Goal: Check status

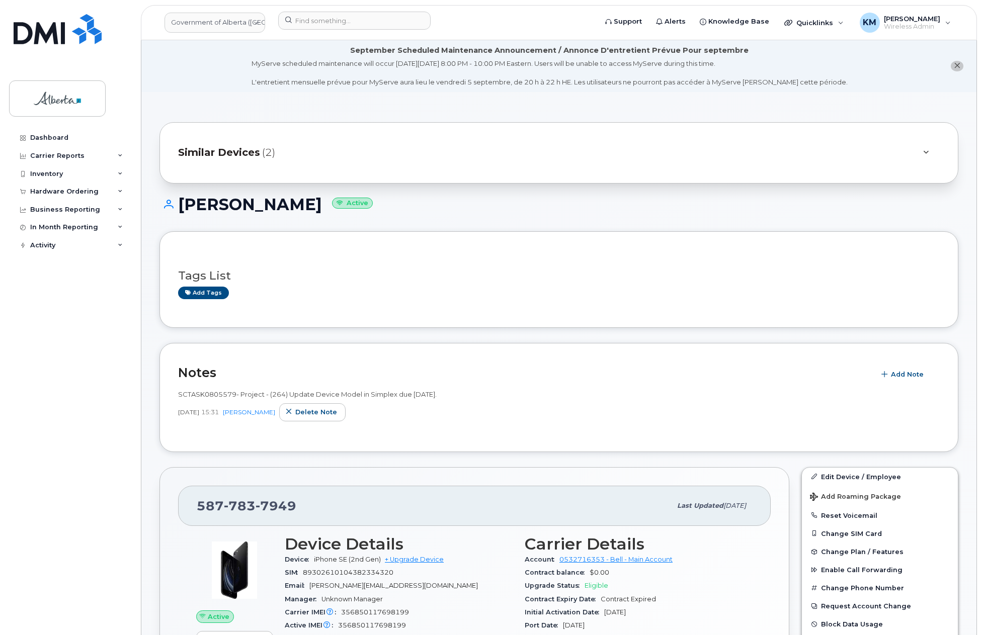
scroll to position [732, 0]
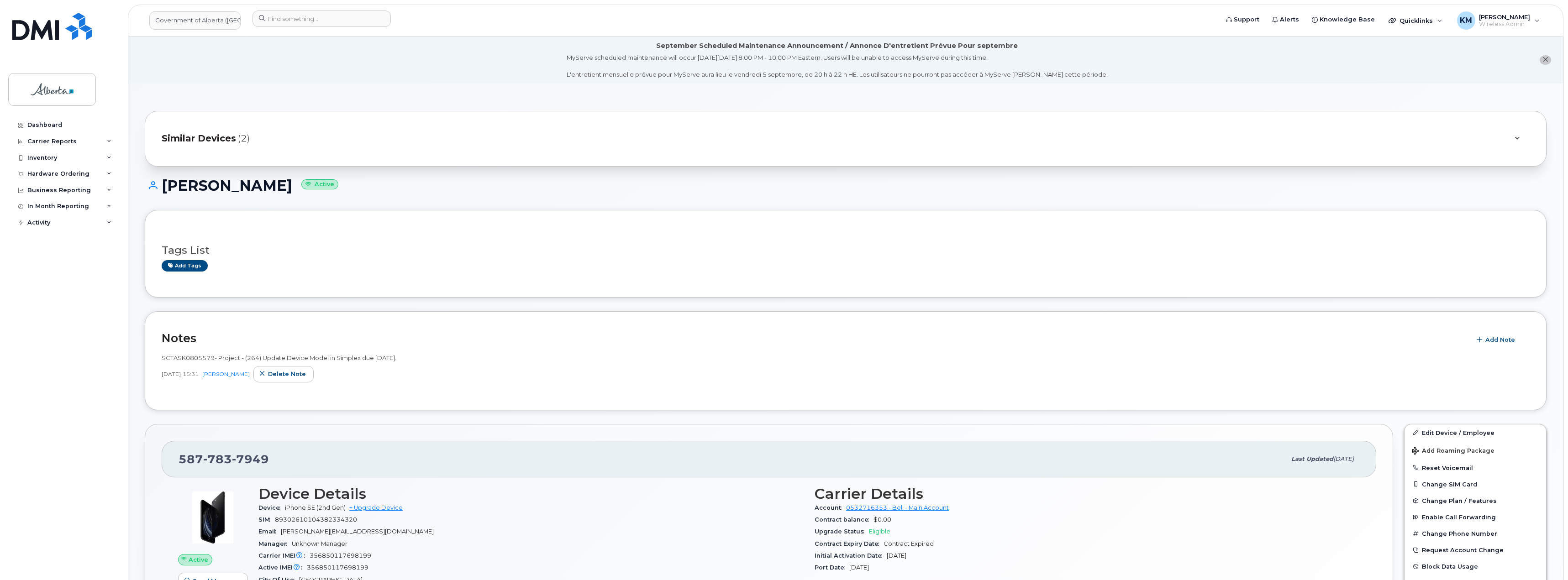
scroll to position [639, 0]
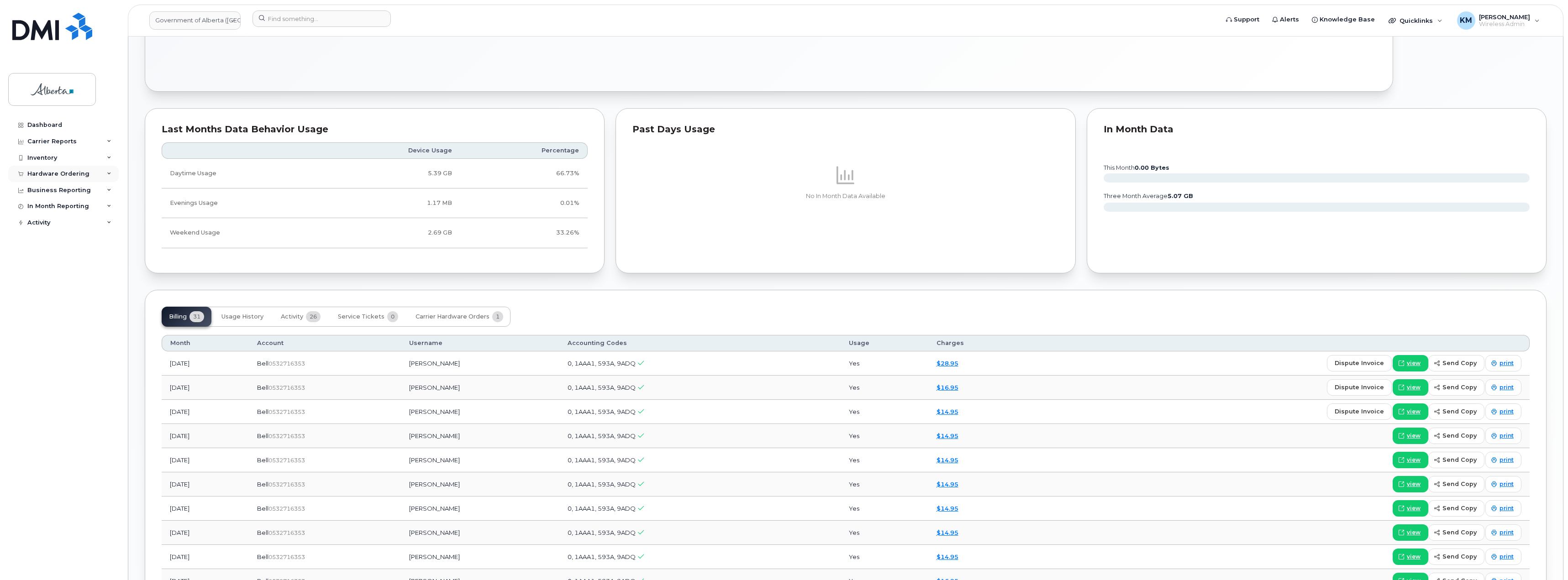
click at [54, 174] on div "Hardware Ordering" at bounding box center [58, 174] width 62 height 7
click at [49, 208] on div "Orders" at bounding box center [43, 208] width 23 height 8
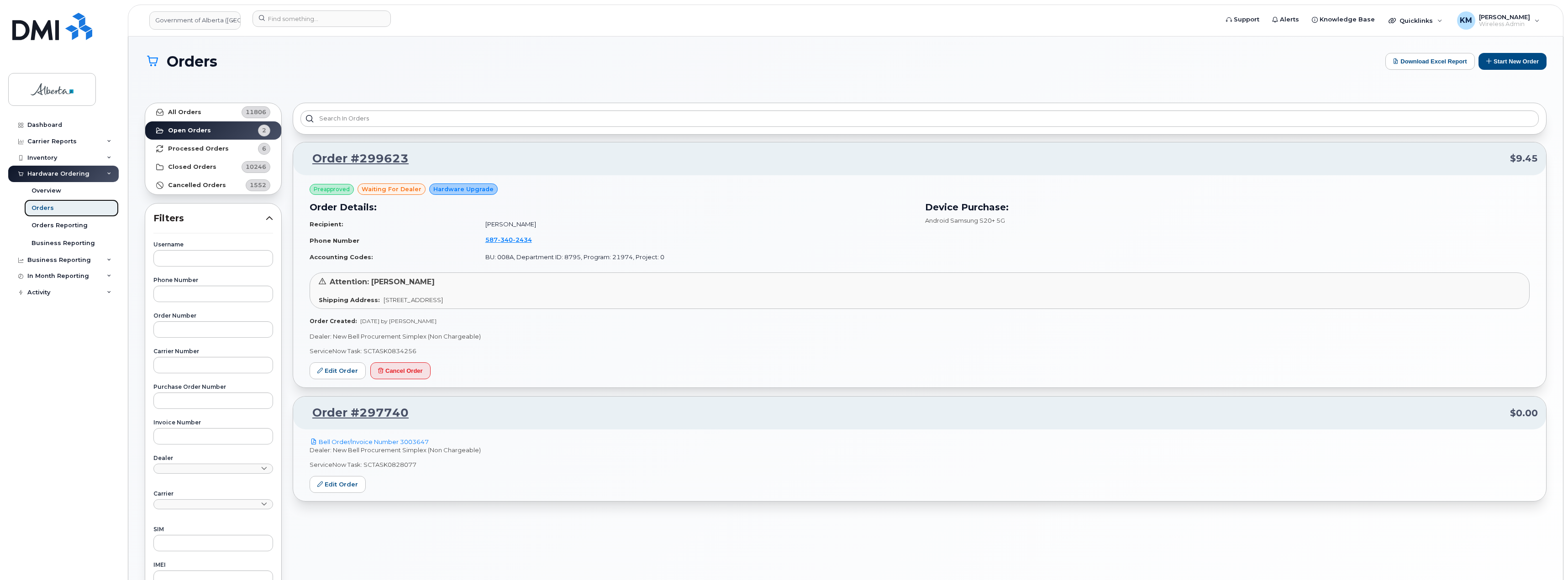
click at [49, 208] on div "Orders" at bounding box center [43, 208] width 23 height 8
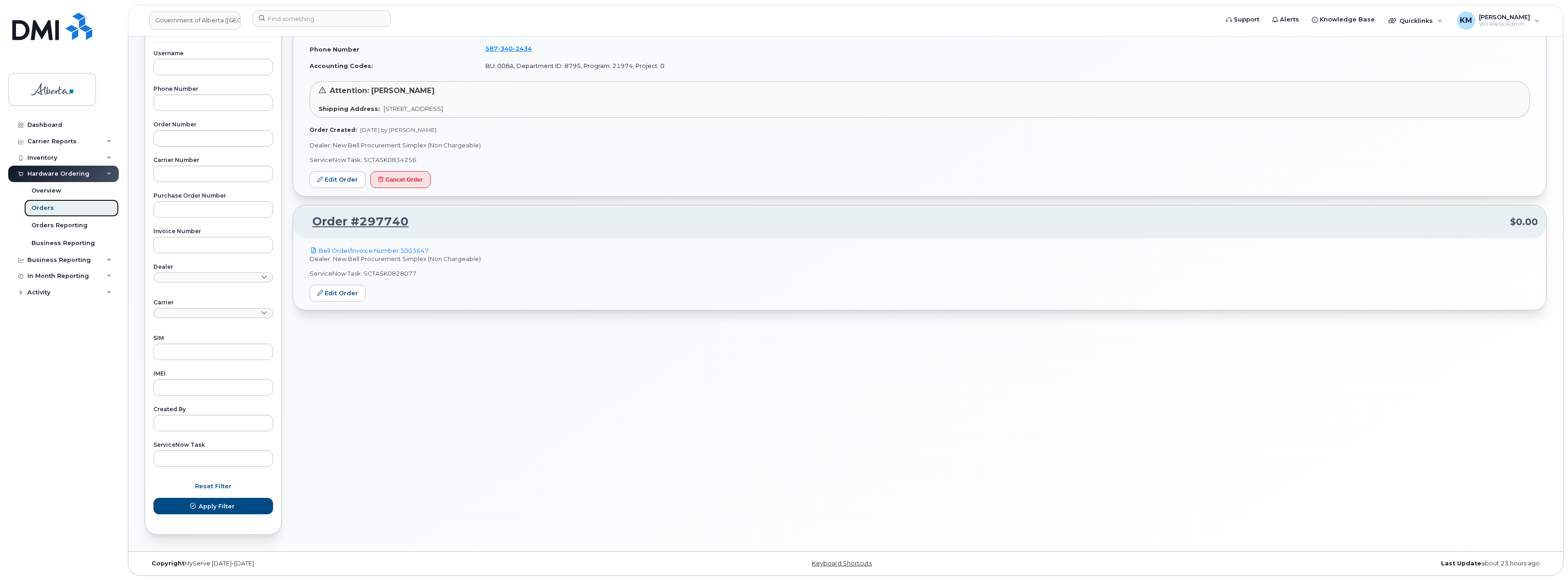
scroll to position [192, 0]
click at [51, 122] on div "Dashboard" at bounding box center [44, 125] width 35 height 7
click at [51, 141] on div "Carrier Reports" at bounding box center [52, 142] width 49 height 7
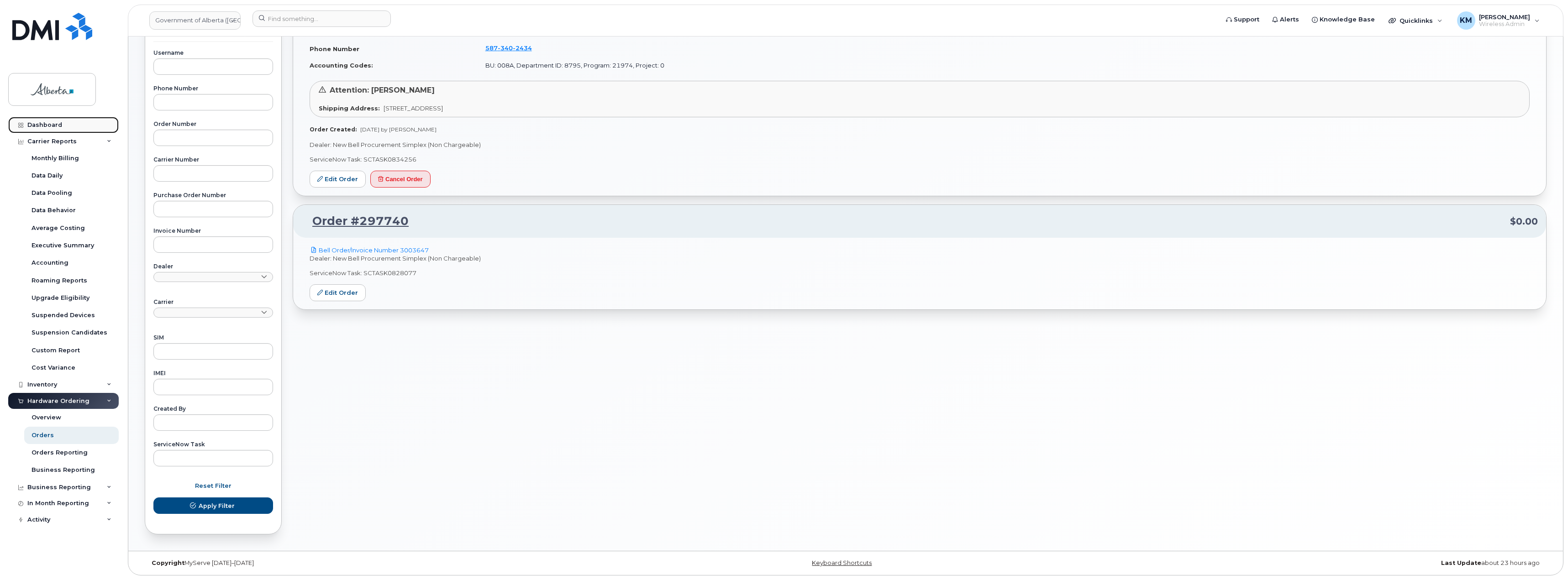
click at [46, 121] on link "Dashboard" at bounding box center [64, 125] width 111 height 16
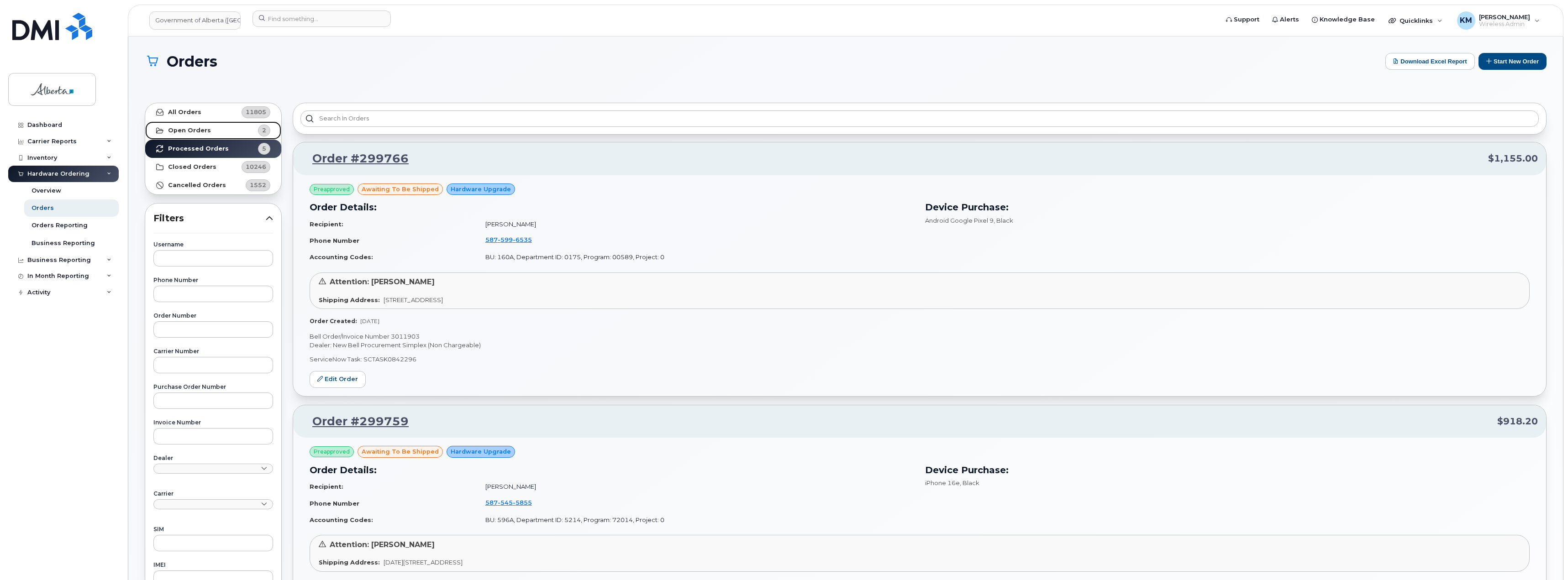
click at [198, 128] on strong "Open Orders" at bounding box center [189, 131] width 43 height 7
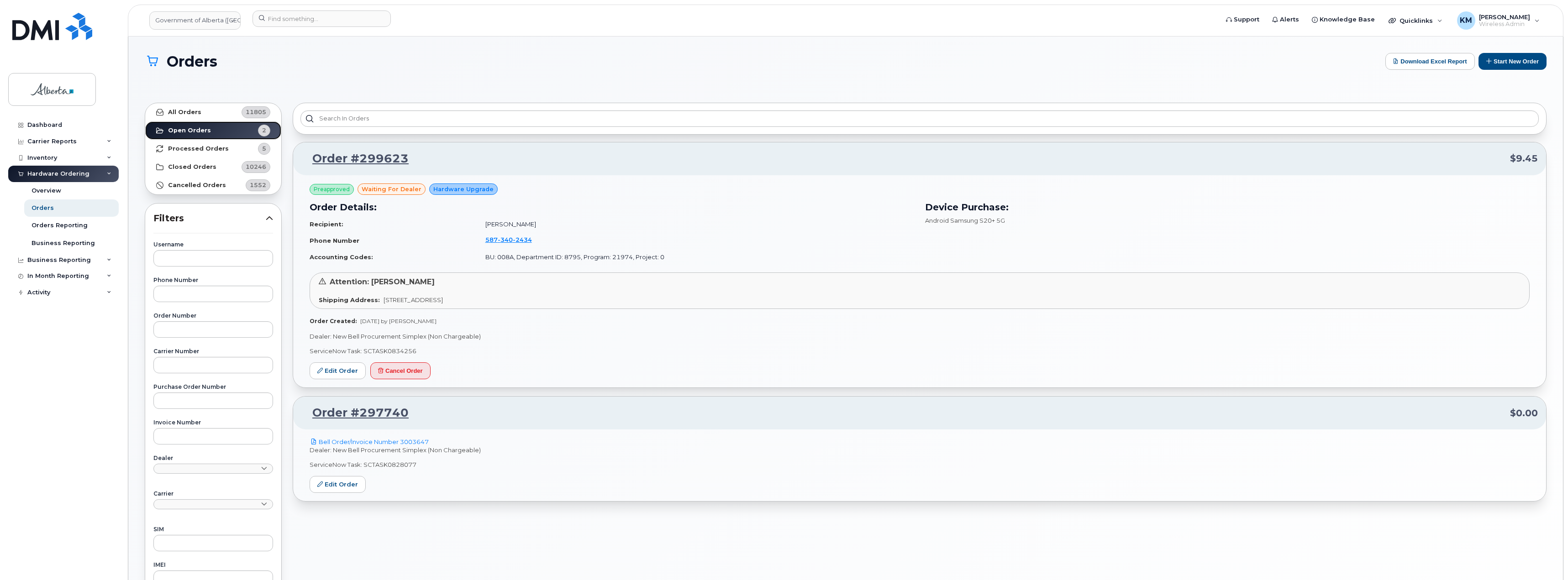
click at [198, 128] on strong "Open Orders" at bounding box center [189, 131] width 43 height 7
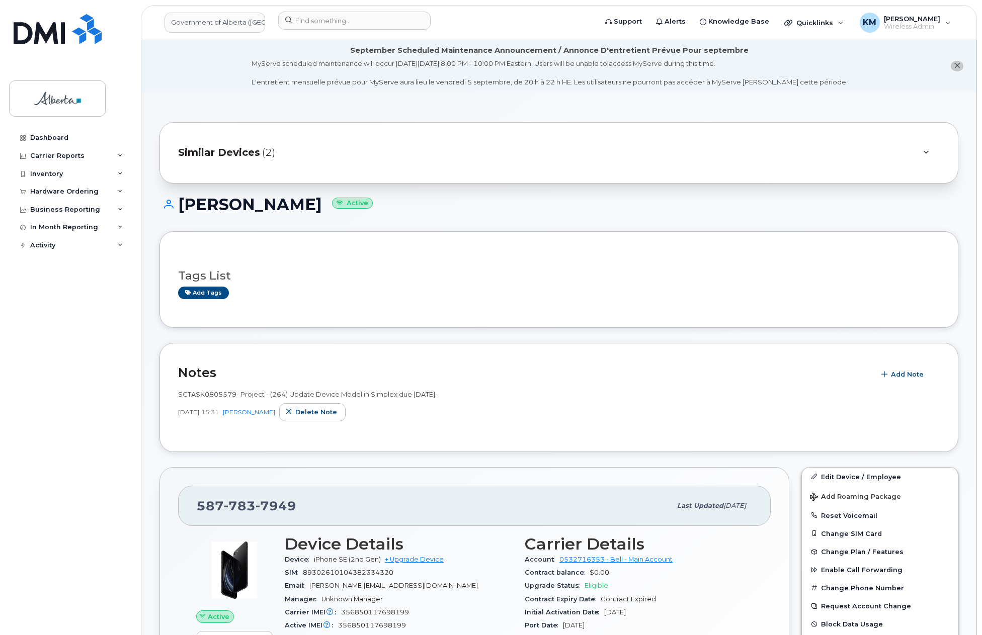
scroll to position [732, 0]
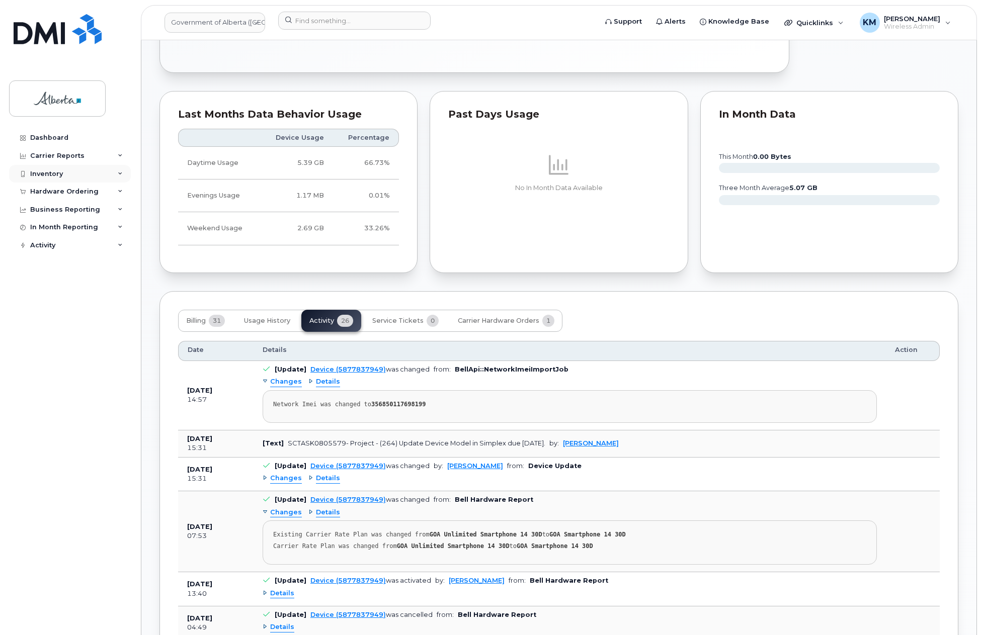
click at [57, 173] on div "Inventory" at bounding box center [46, 174] width 33 height 8
click at [57, 285] on div "Hardware Ordering" at bounding box center [64, 288] width 68 height 8
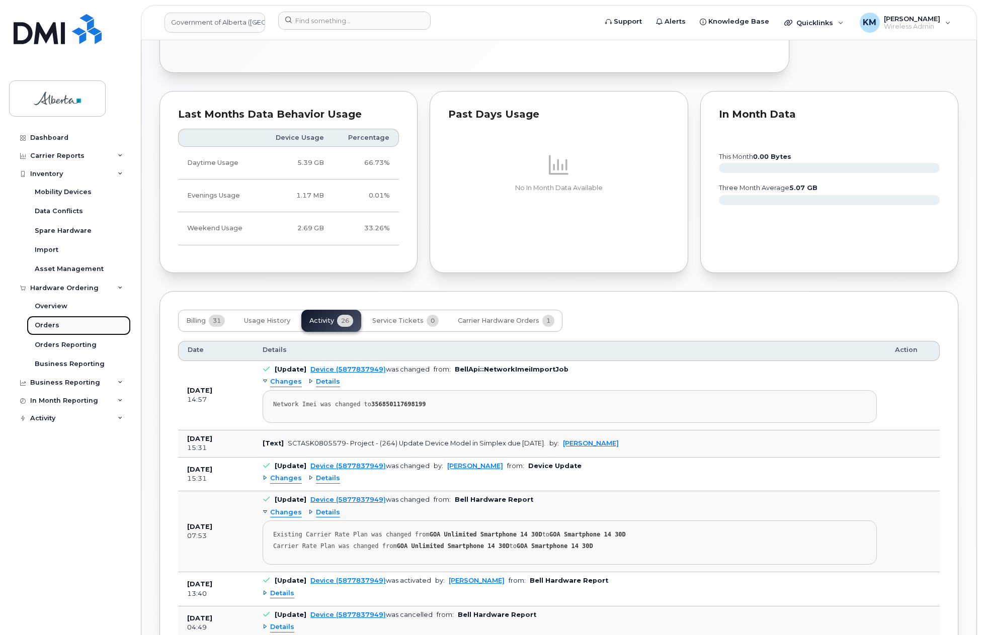
click at [56, 321] on div "Orders" at bounding box center [47, 325] width 25 height 9
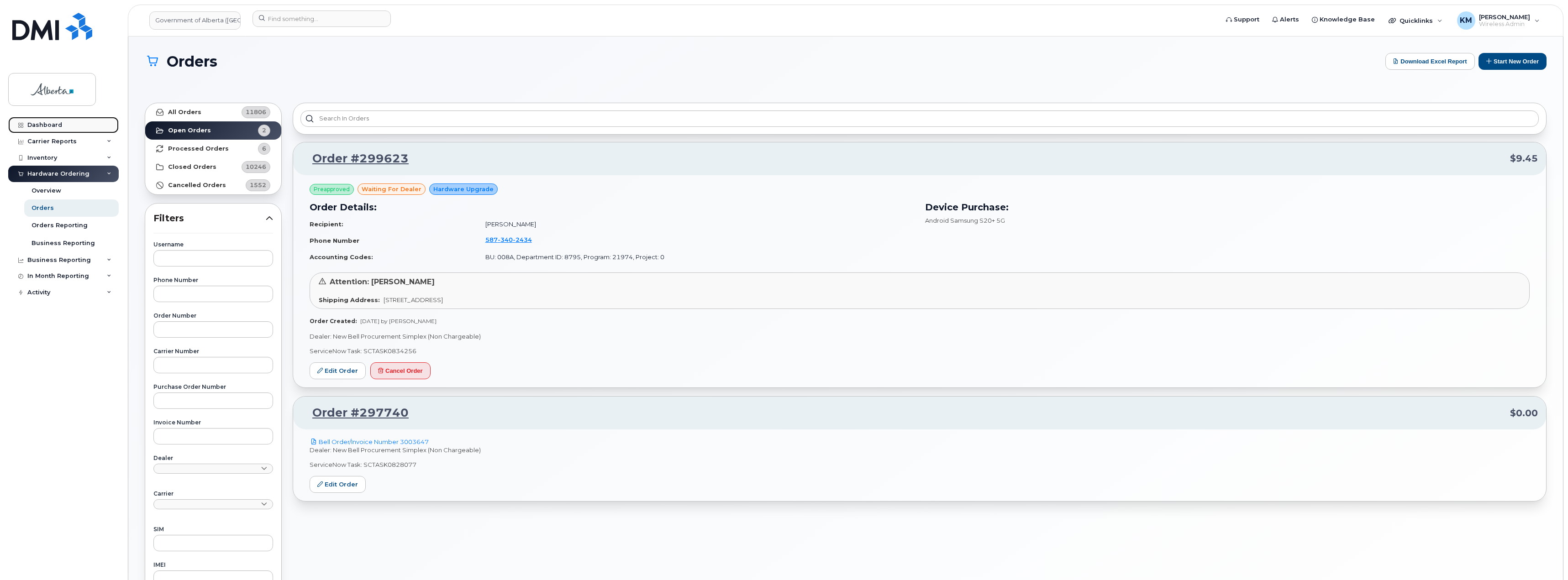
click at [46, 122] on div "Dashboard" at bounding box center [44, 125] width 35 height 7
click at [311, 16] on input at bounding box center [321, 19] width 138 height 16
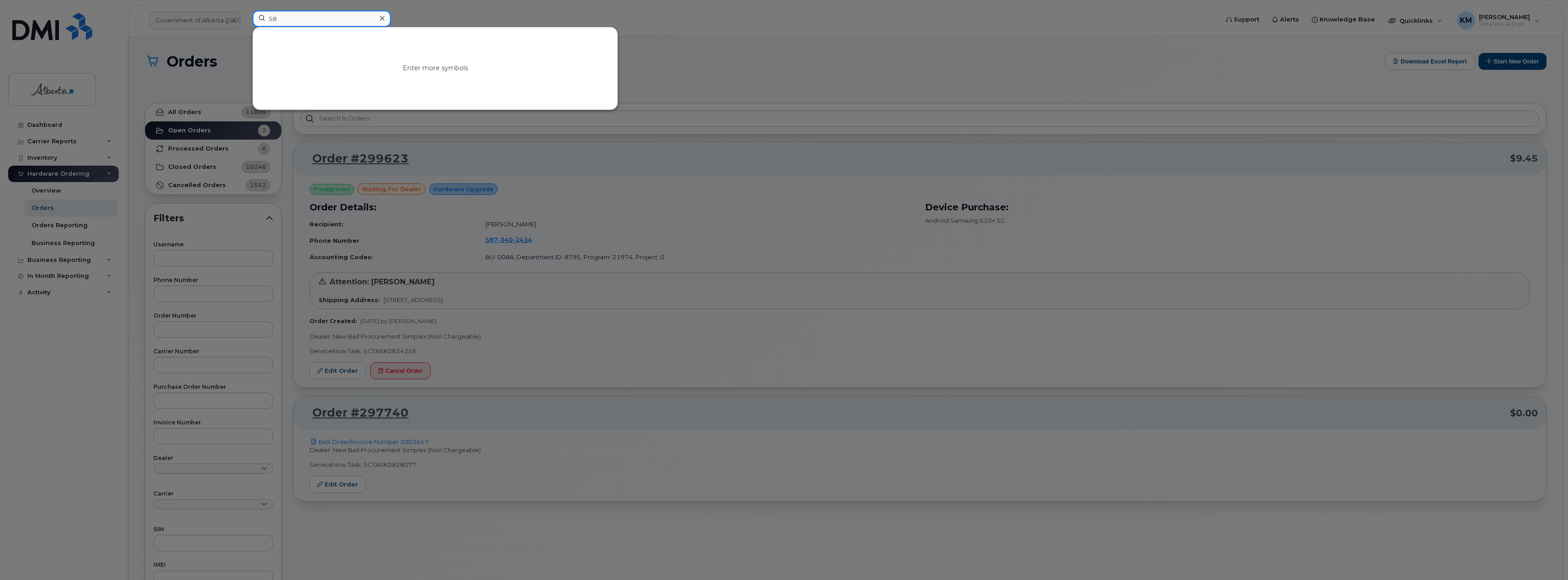
type input "58"
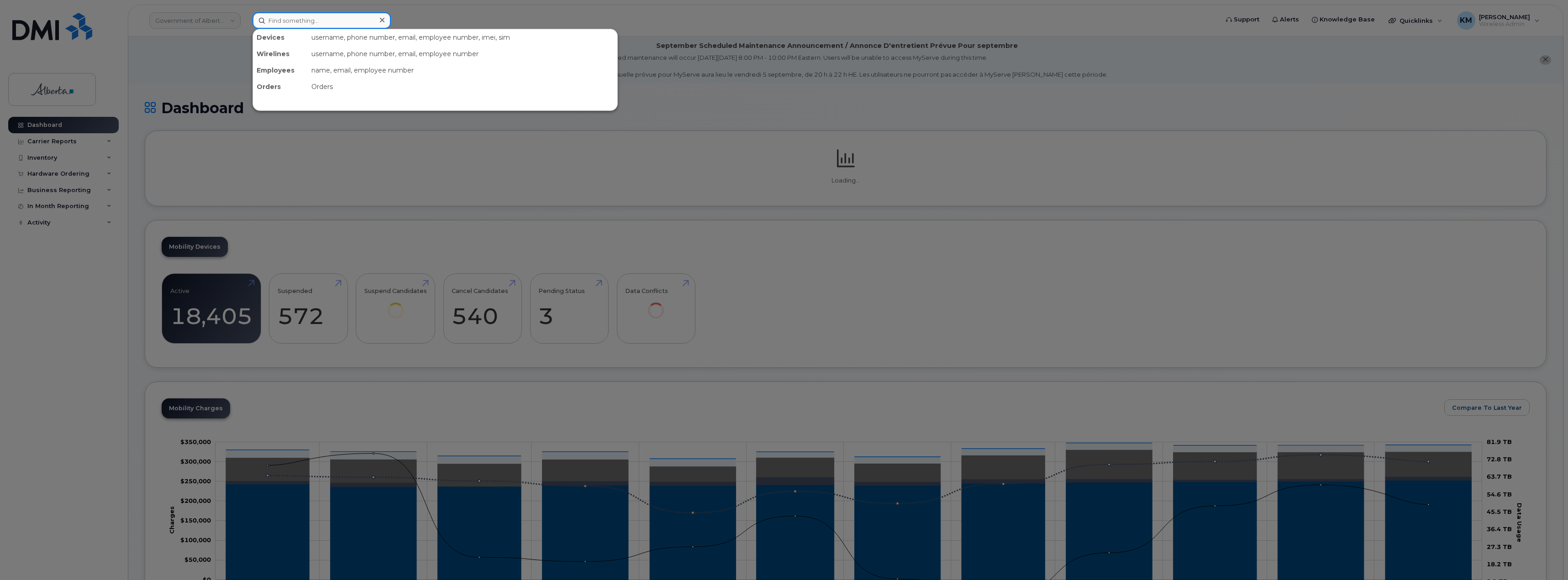
click at [311, 21] on input at bounding box center [321, 21] width 138 height 16
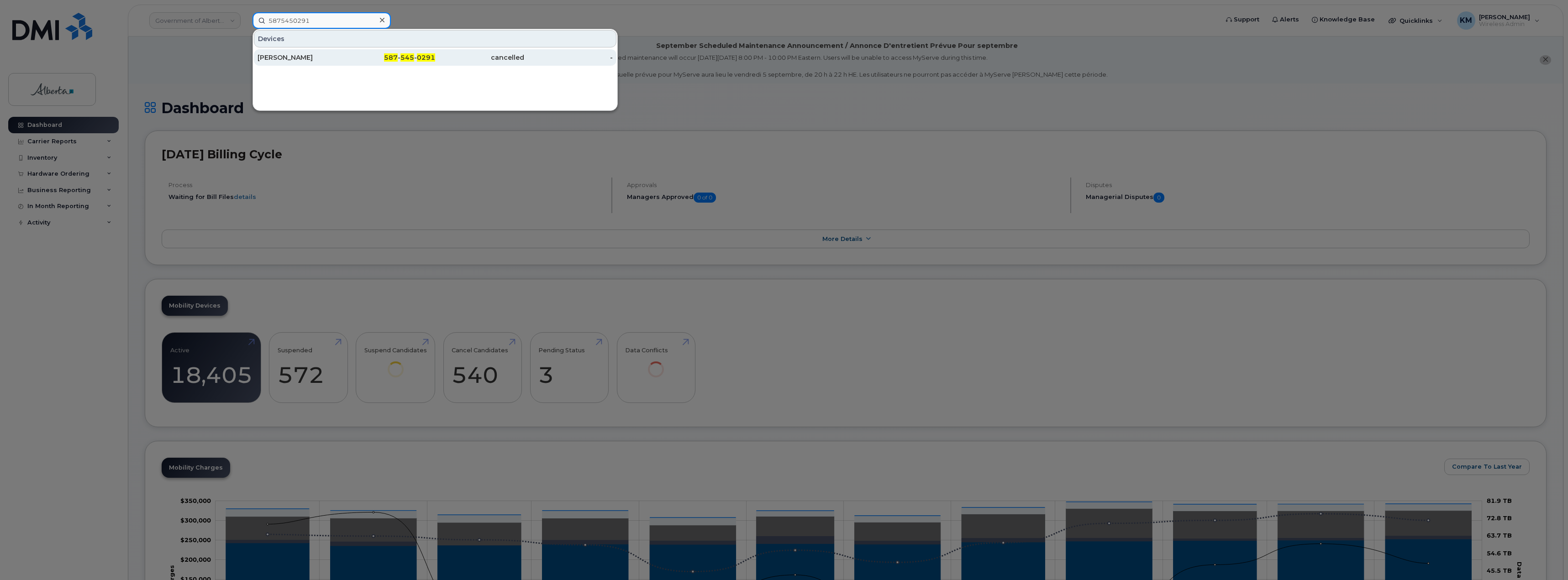
type input "5875450291"
click at [301, 57] on div "[PERSON_NAME]" at bounding box center [302, 57] width 89 height 9
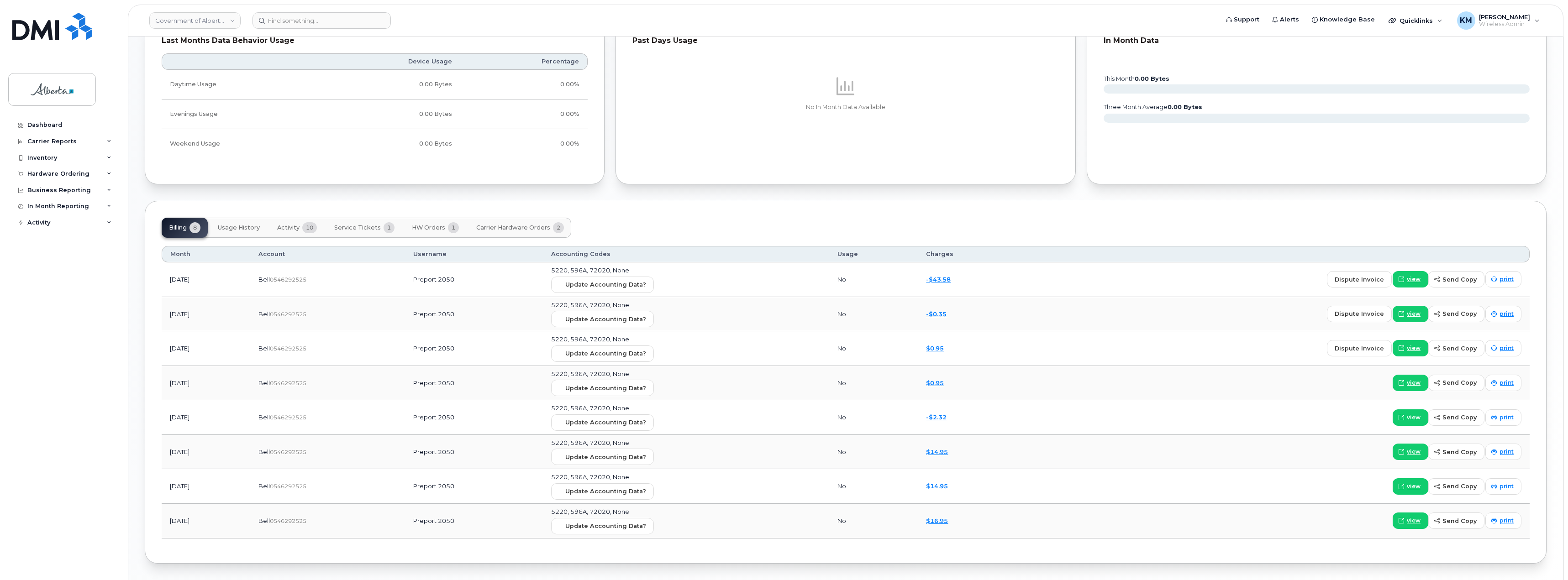
scroll to position [684, 0]
click at [498, 216] on div "Billing 8 Usage History Activity 10 Service Tickets 1 HW Orders 1 Carrier Hardw…" at bounding box center [845, 382] width 1402 height 363
click at [498, 222] on button "Carrier Hardware Orders 2" at bounding box center [520, 227] width 103 height 20
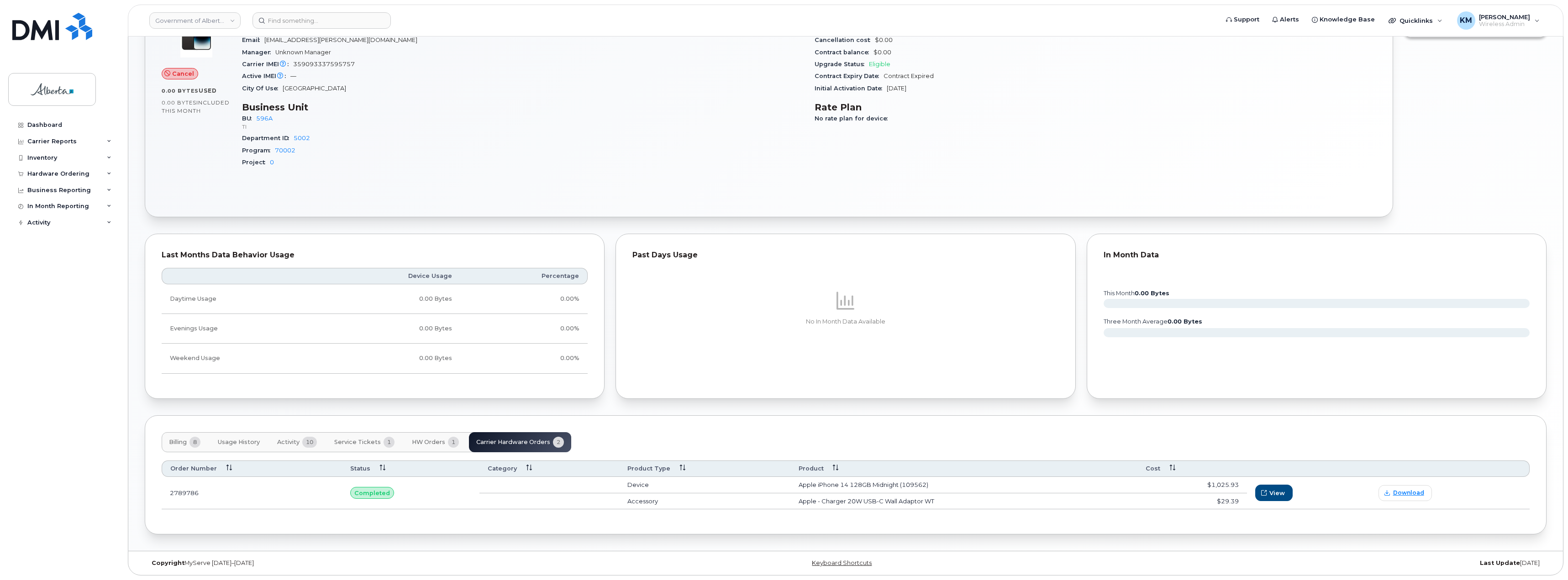
scroll to position [470, 0]
click at [417, 438] on span "HW Orders" at bounding box center [429, 442] width 34 height 7
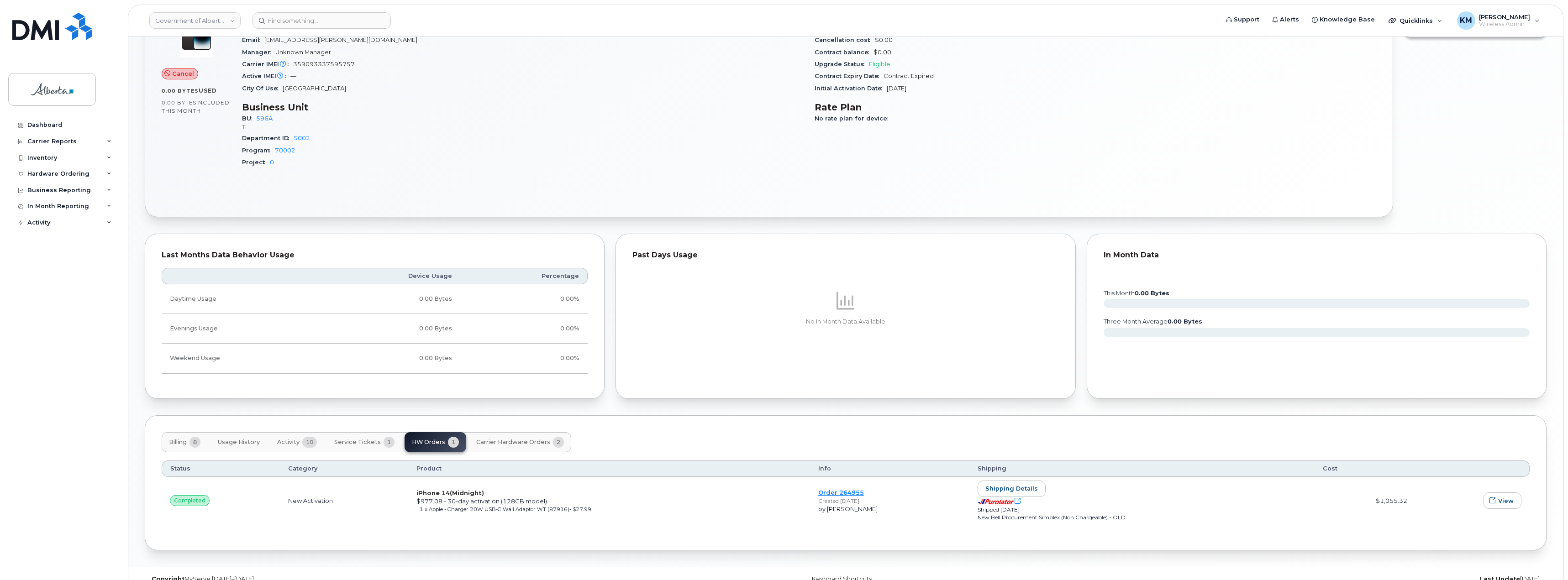
click at [365, 444] on span "Service Tickets" at bounding box center [357, 442] width 46 height 7
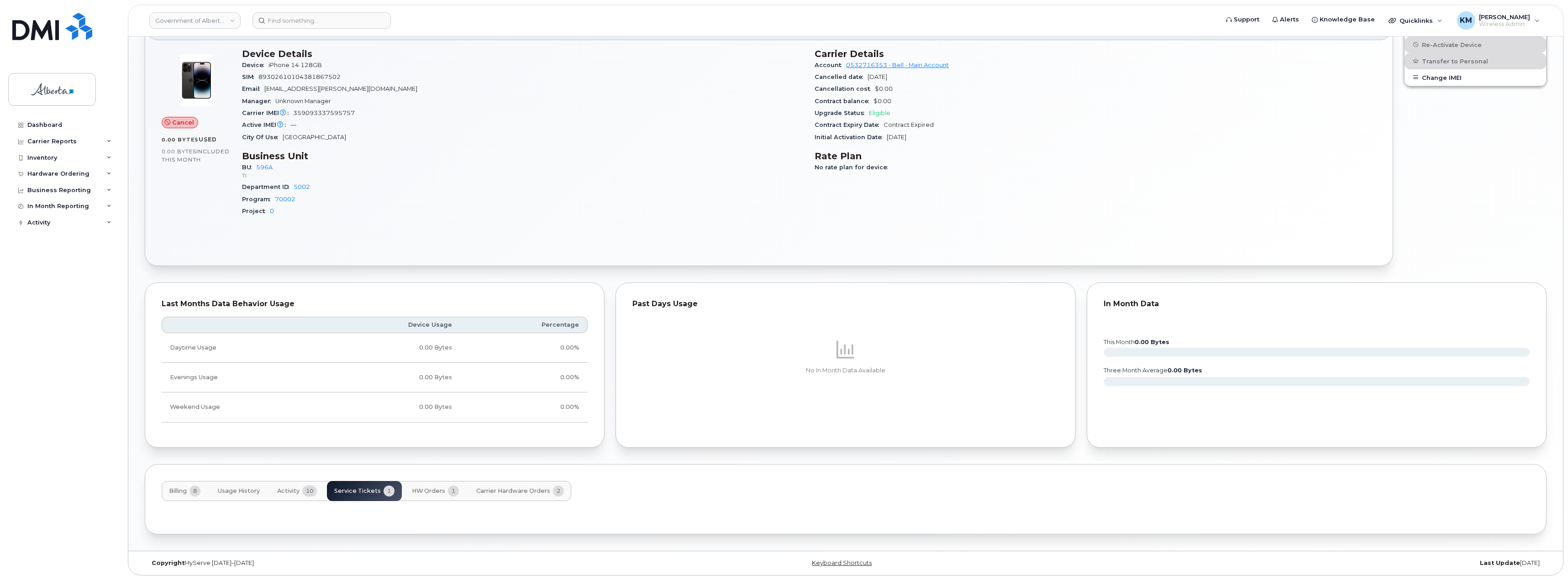
scroll to position [461, 0]
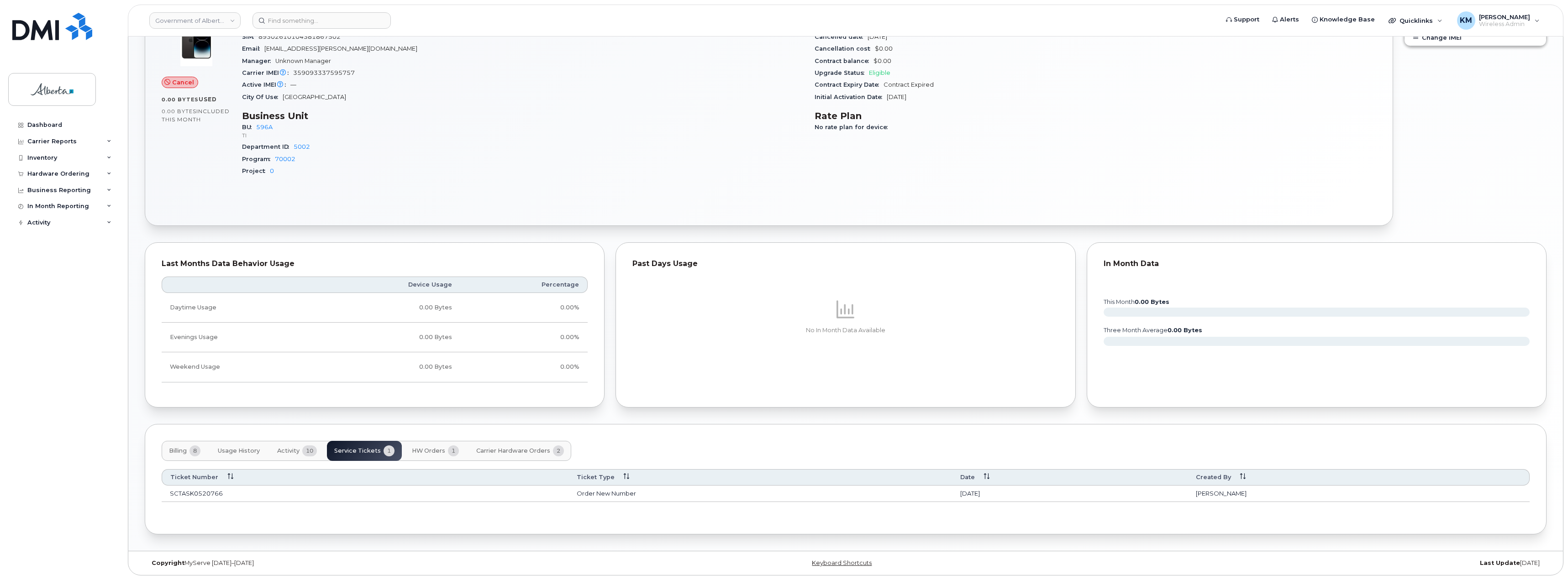
click at [365, 444] on div "Billing 8 Usage History Activity 10 Service Tickets 1 HW Orders 1 Carrier Hardw…" at bounding box center [366, 451] width 409 height 20
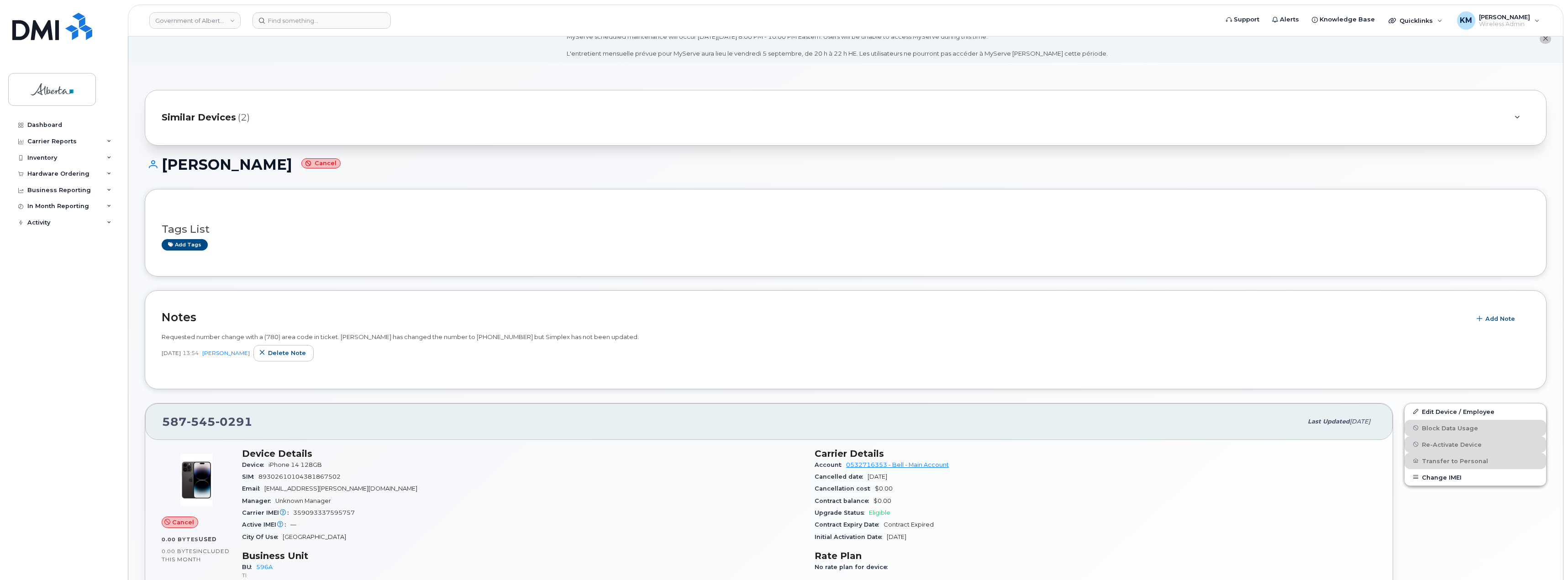
scroll to position [0, 0]
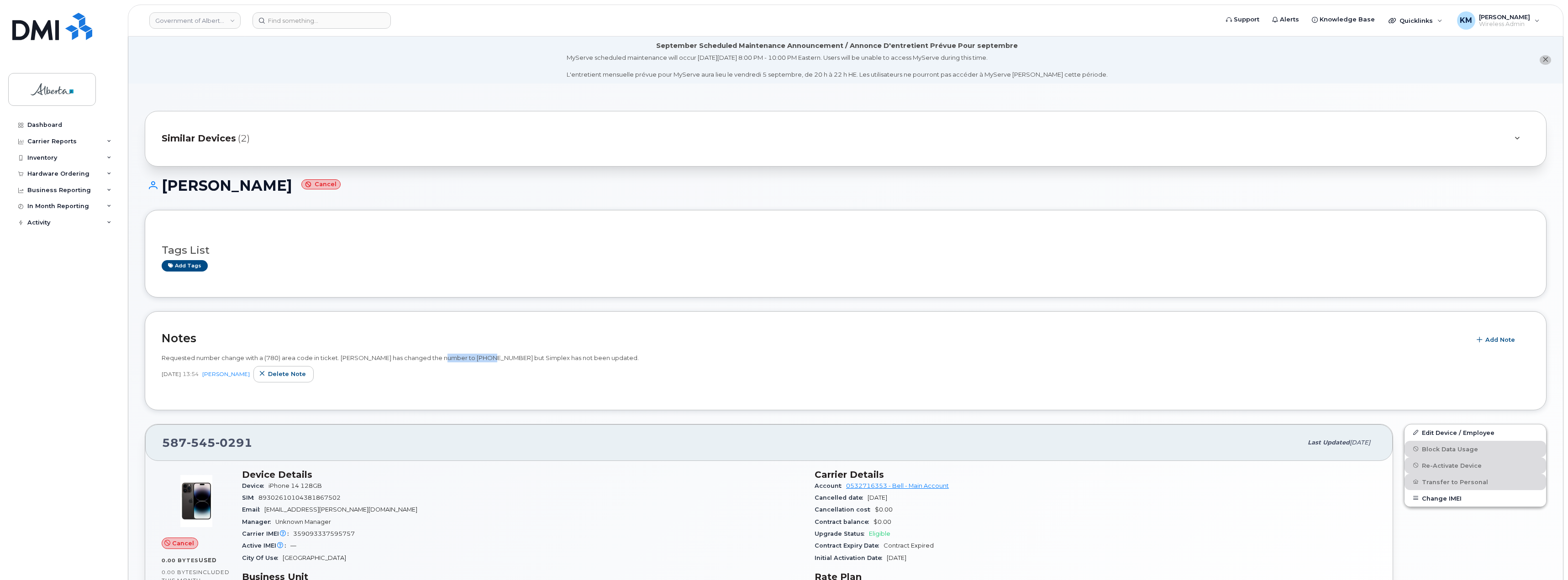
drag, startPoint x: 492, startPoint y: 359, endPoint x: 442, endPoint y: 360, distance: 50.0
click at [442, 360] on span "Requested number change with a (780) area code in ticket. BELL has changed the …" at bounding box center [400, 358] width 478 height 7
copy span "(780) 995-6886"
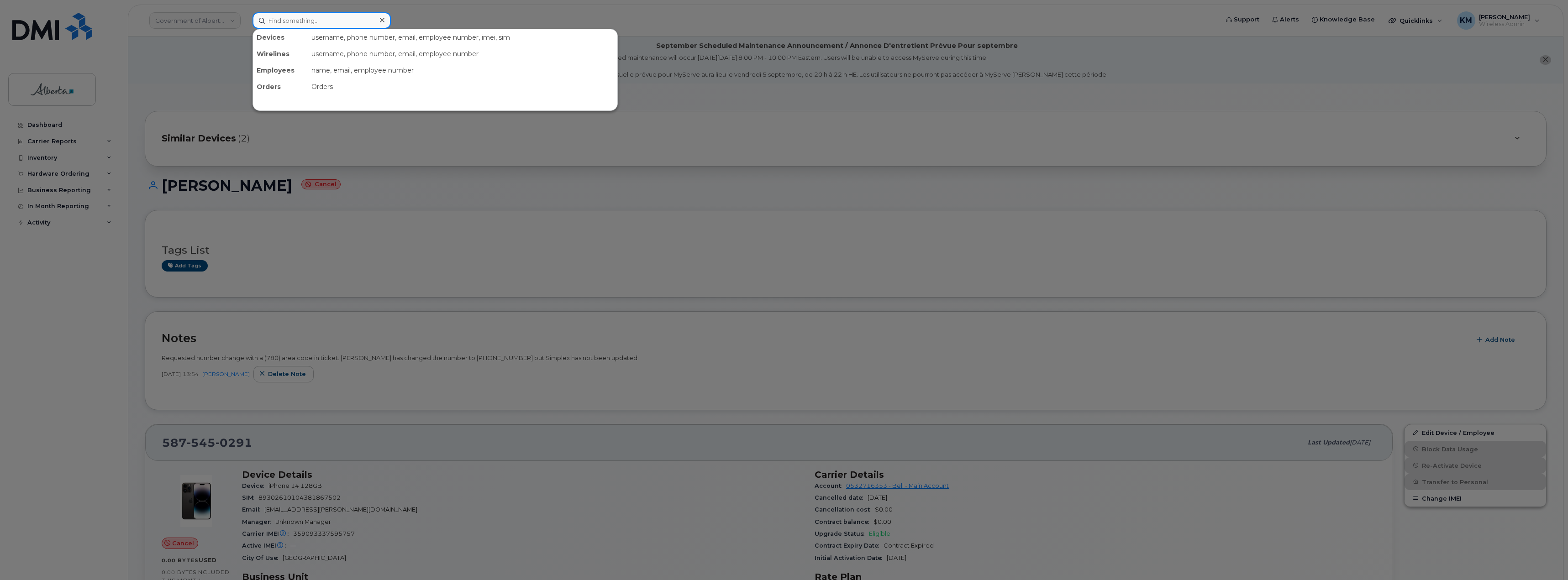
click at [323, 23] on input at bounding box center [321, 21] width 138 height 16
paste input "(780) 995-6886"
type input "(780) 995-6886"
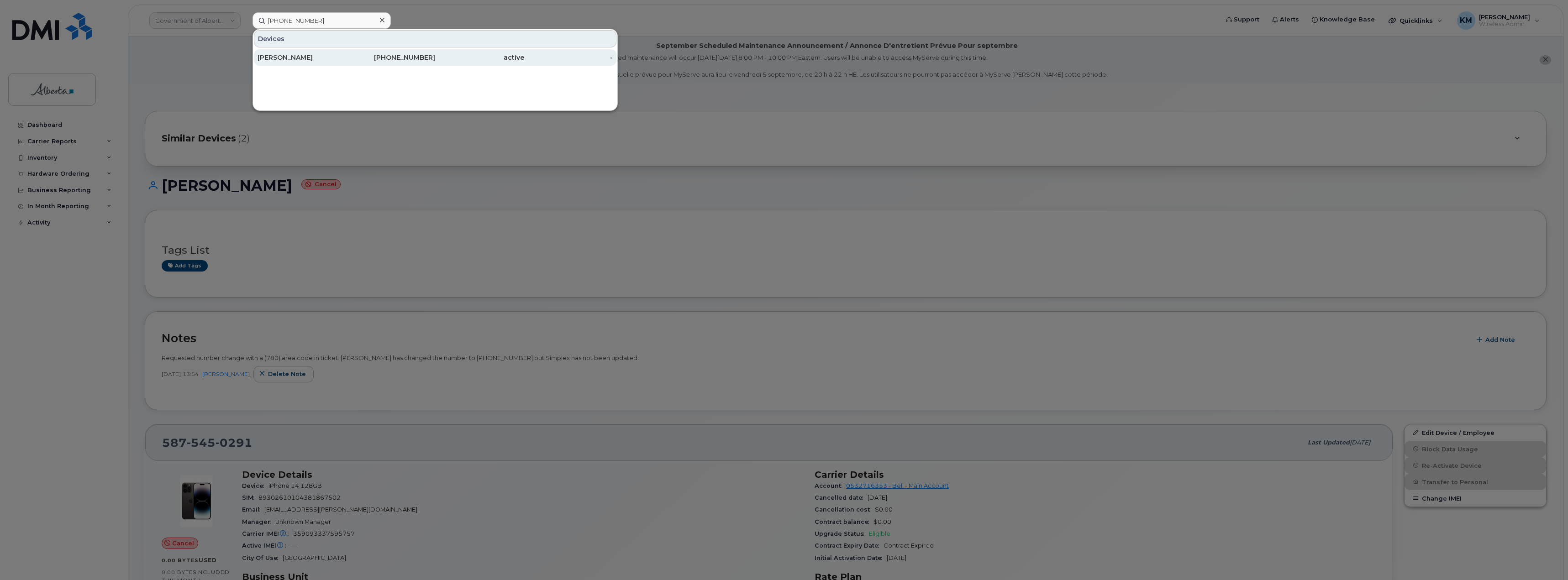
click at [325, 63] on div "[PERSON_NAME]" at bounding box center [302, 57] width 89 height 16
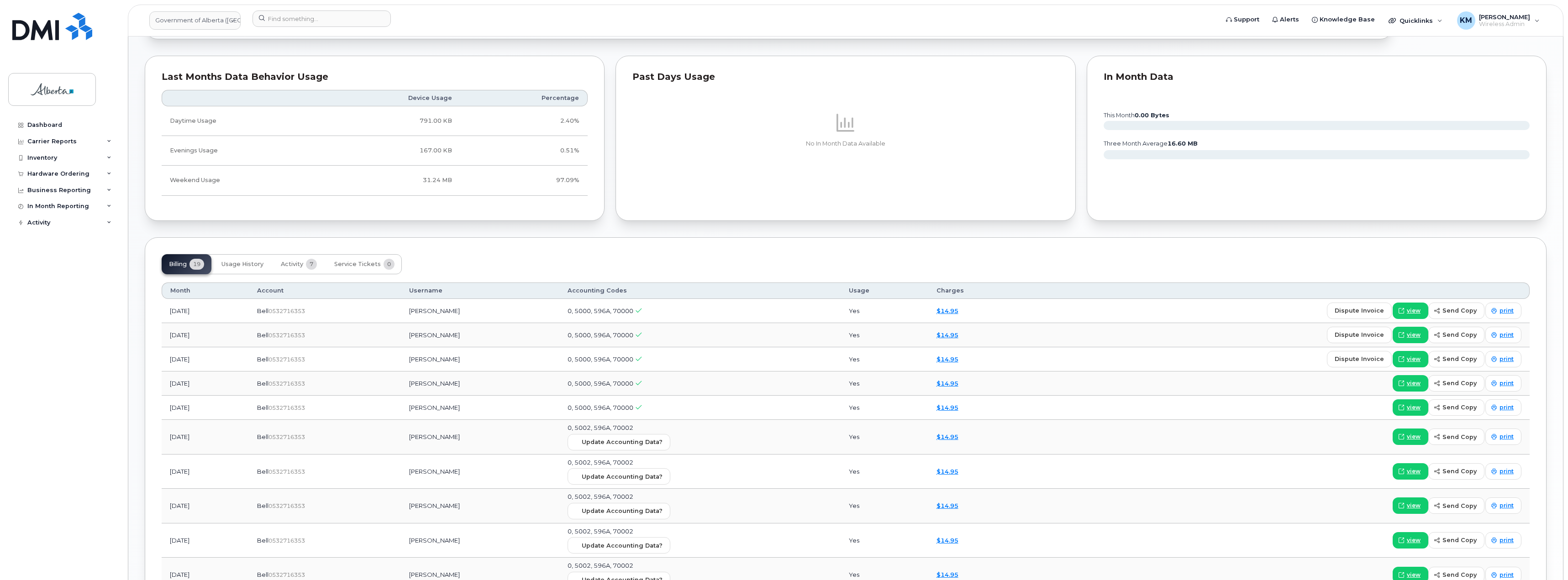
scroll to position [639, 0]
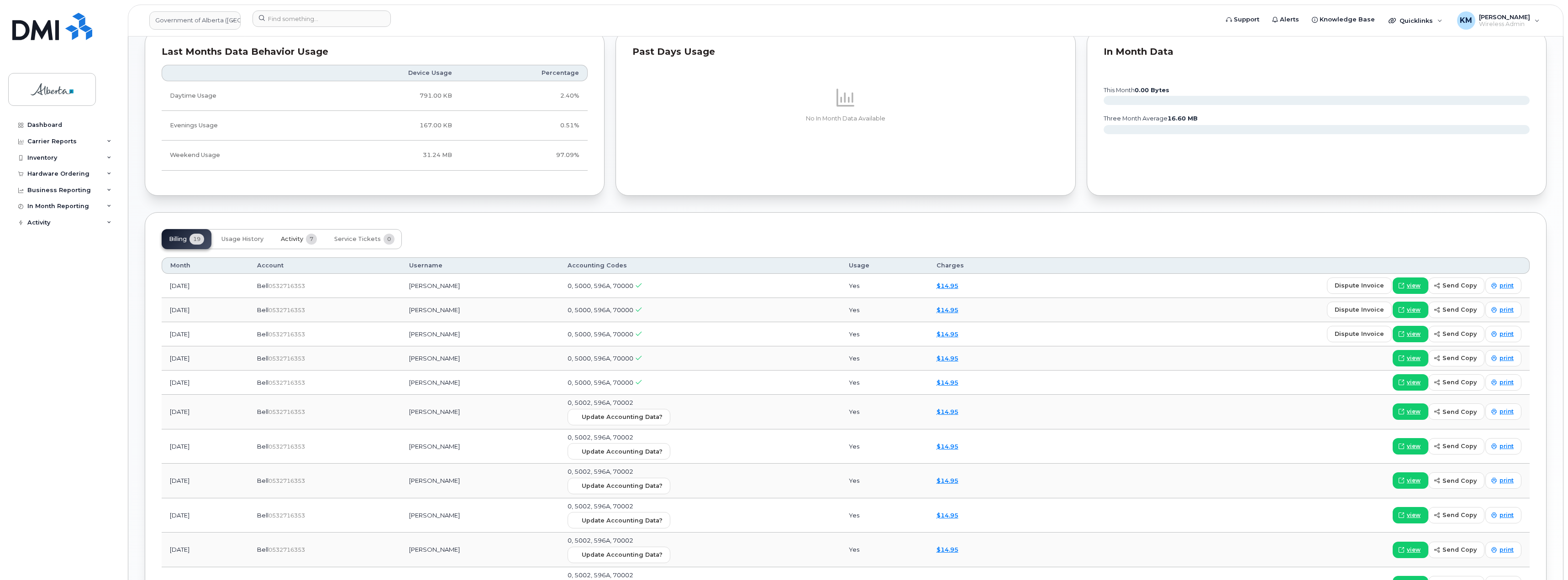
click at [285, 239] on span "Activity" at bounding box center [291, 240] width 23 height 7
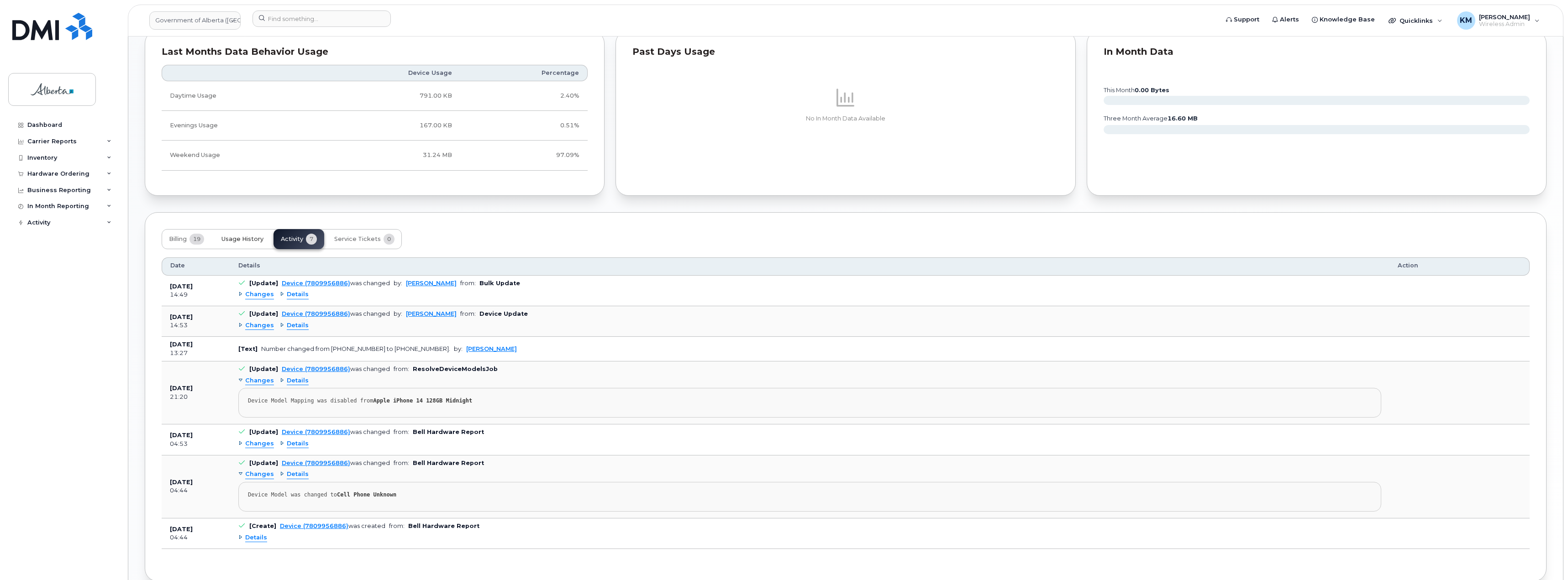
click at [232, 243] on button "Usage History" at bounding box center [242, 239] width 56 height 20
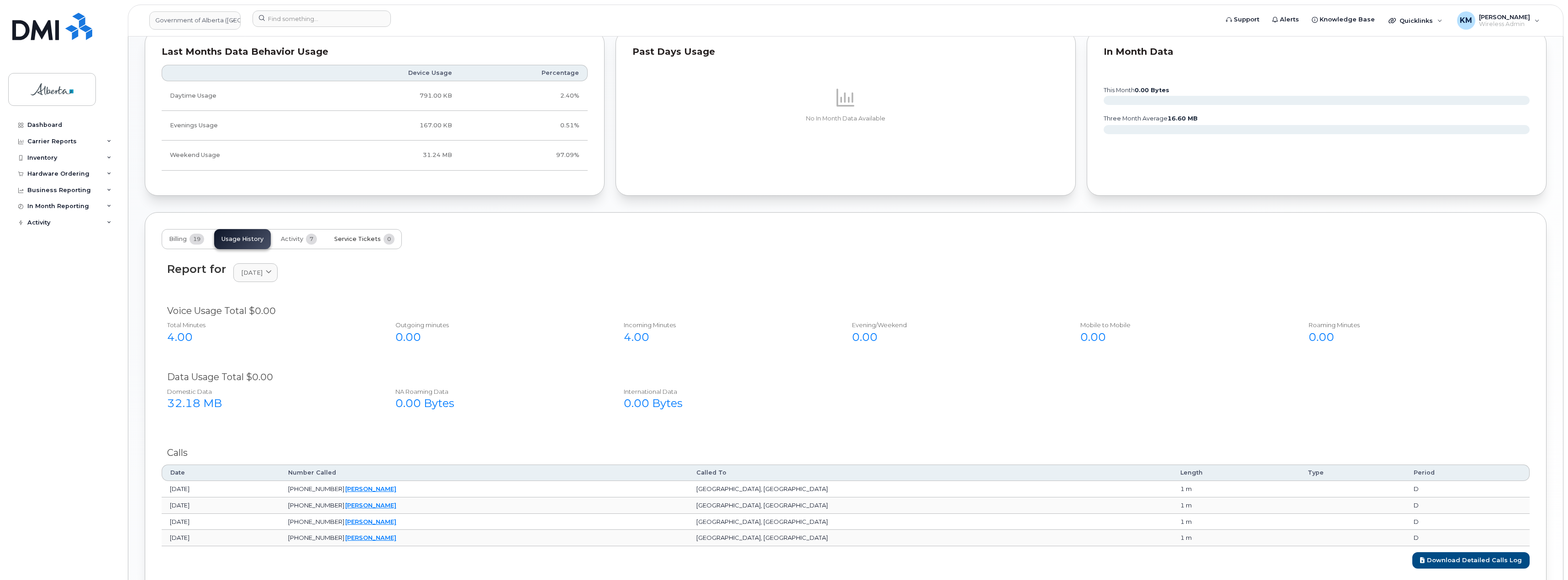
click at [355, 241] on span "Service Tickets" at bounding box center [357, 240] width 46 height 7
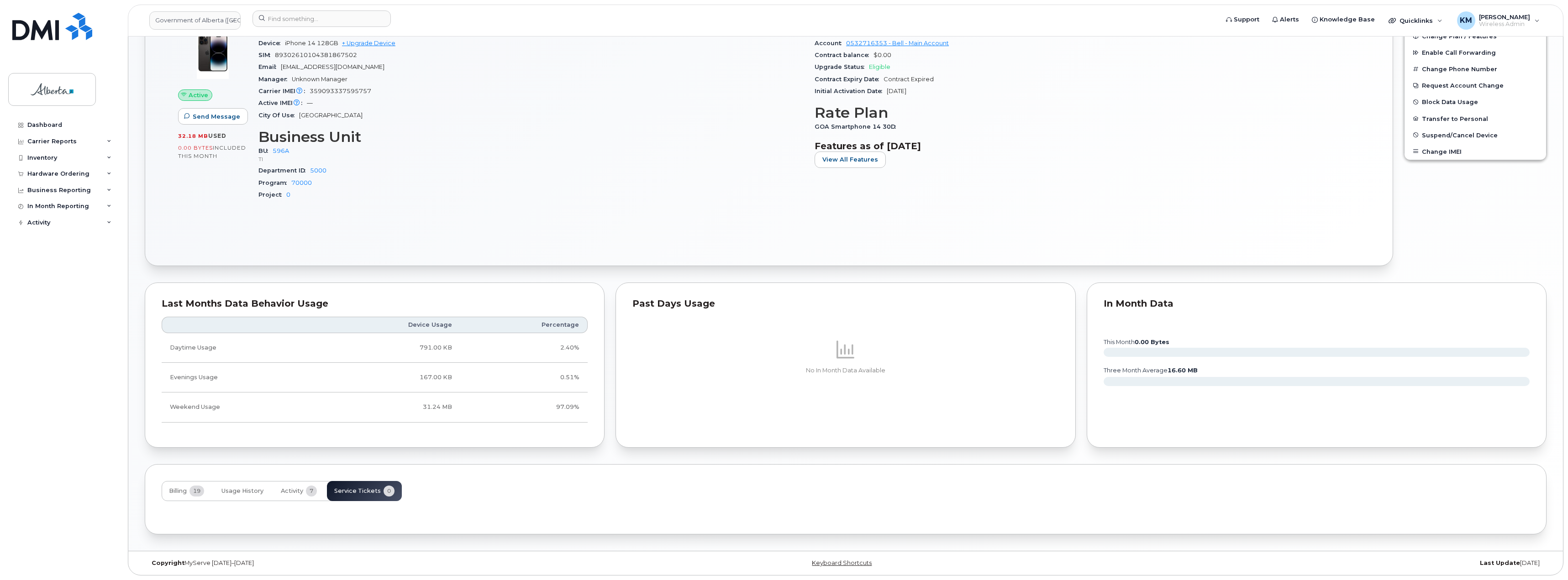
scroll to position [467, 0]
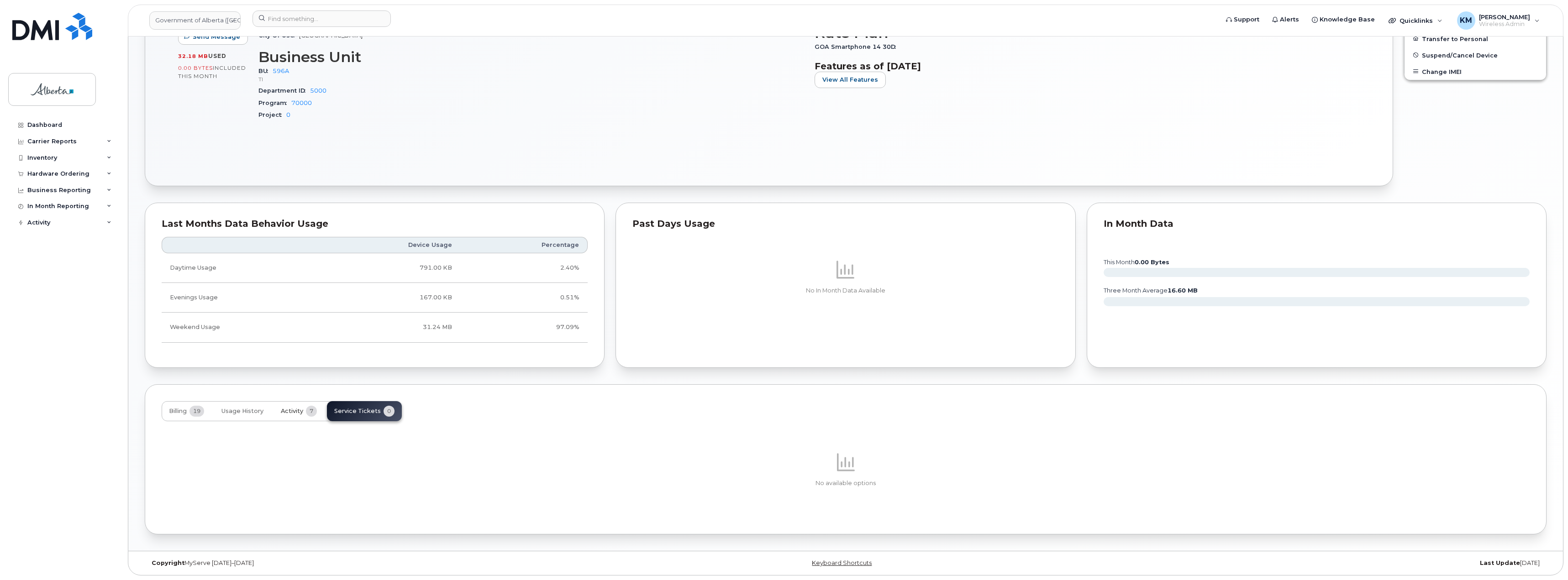
click at [292, 415] on span "Activity" at bounding box center [291, 411] width 23 height 7
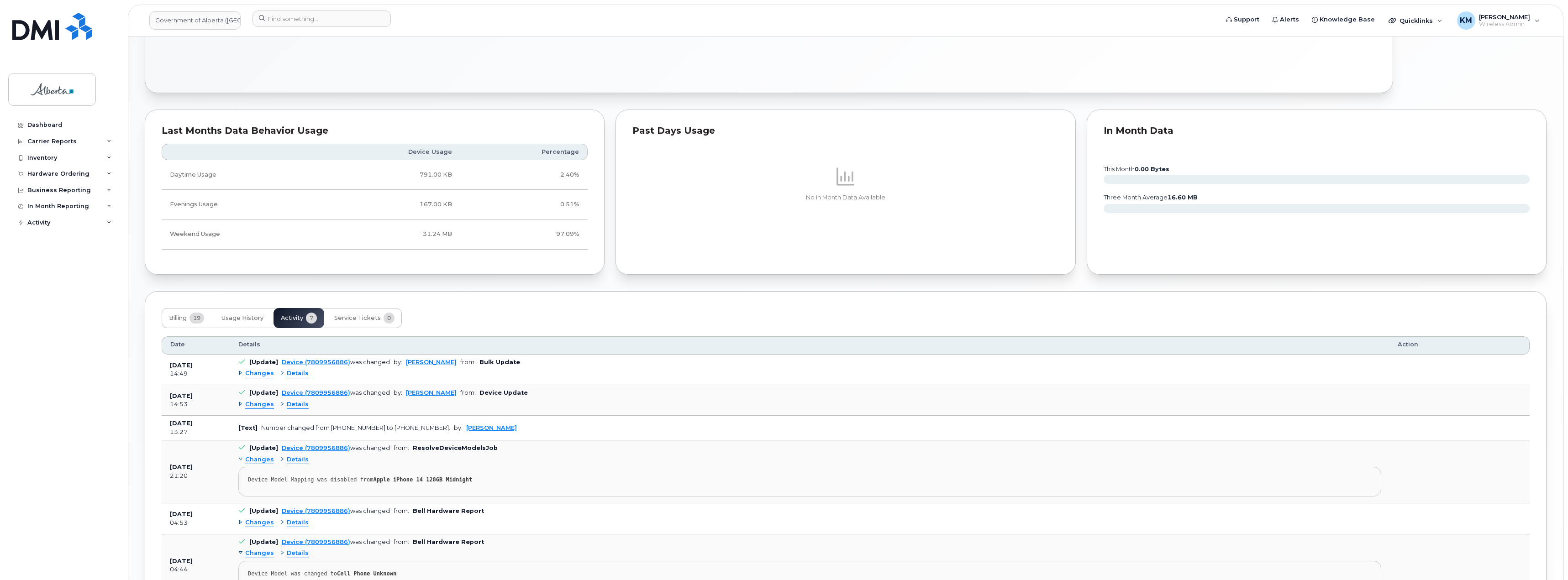
scroll to position [549, 0]
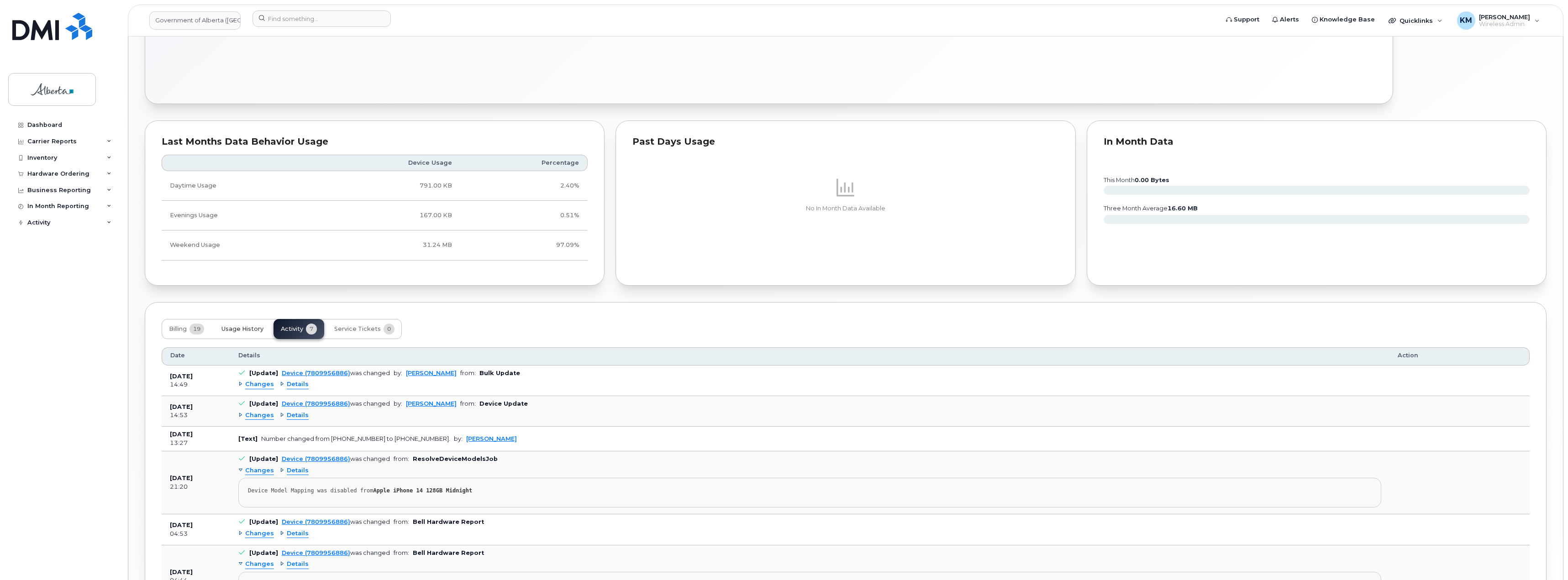
click at [243, 330] on span "Usage History" at bounding box center [242, 329] width 42 height 7
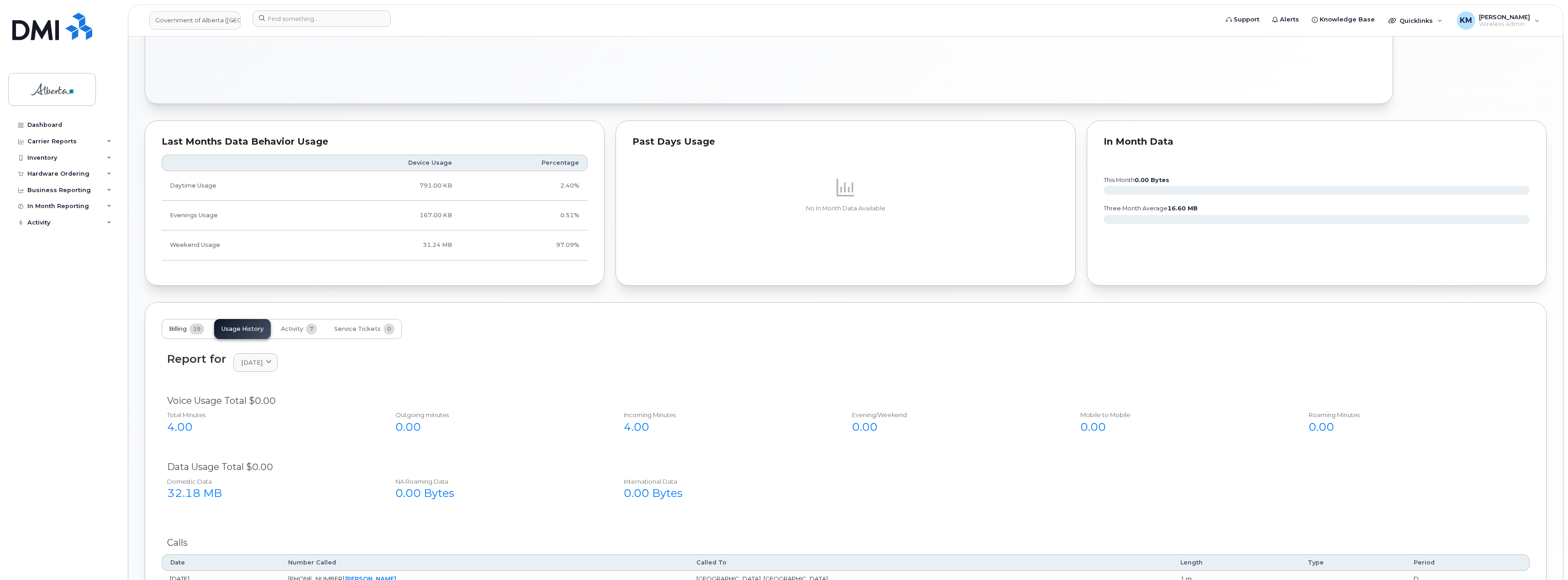
click at [177, 327] on span "Billing" at bounding box center [178, 329] width 18 height 7
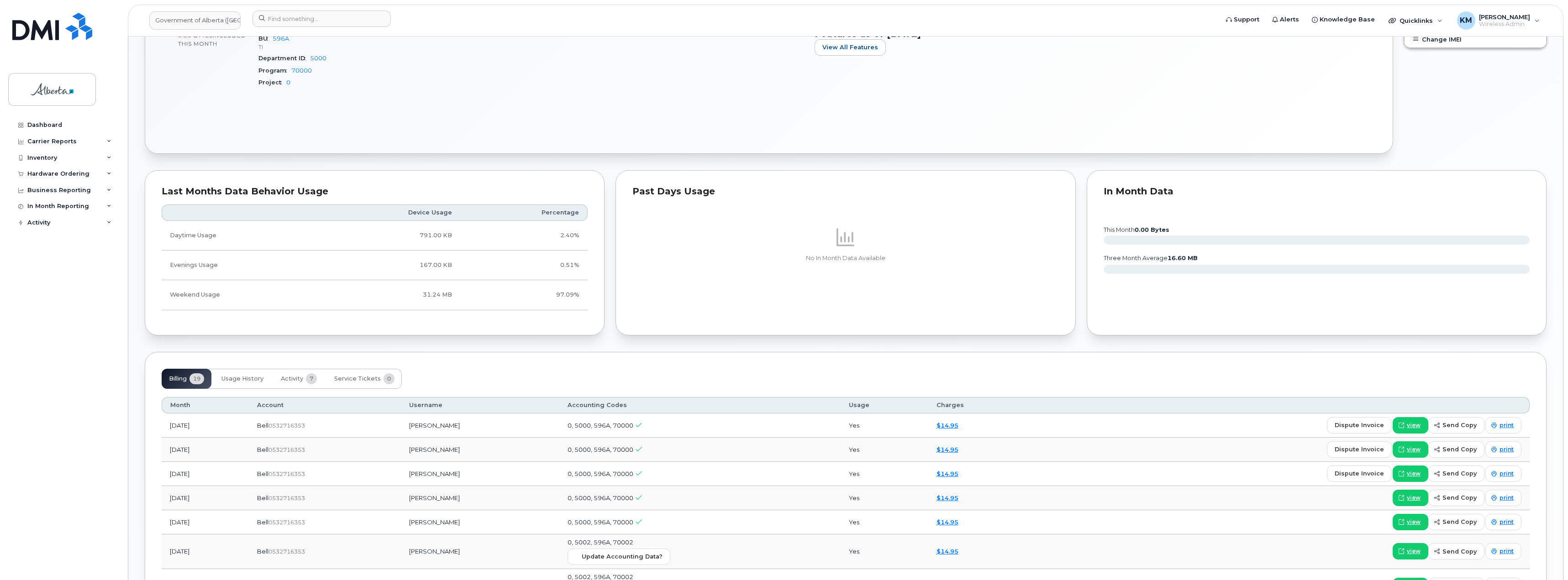
scroll to position [502, 0]
click at [242, 377] on span "Usage History" at bounding box center [242, 376] width 42 height 7
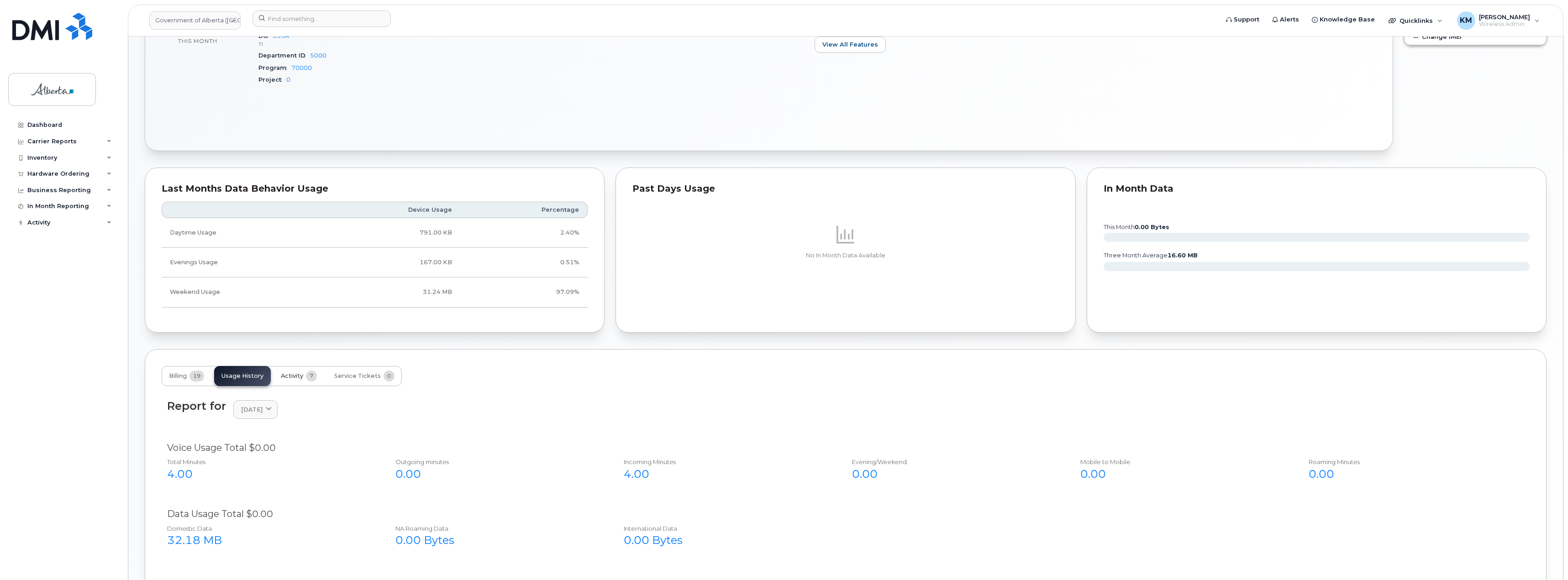
click at [288, 376] on span "Activity" at bounding box center [291, 376] width 23 height 7
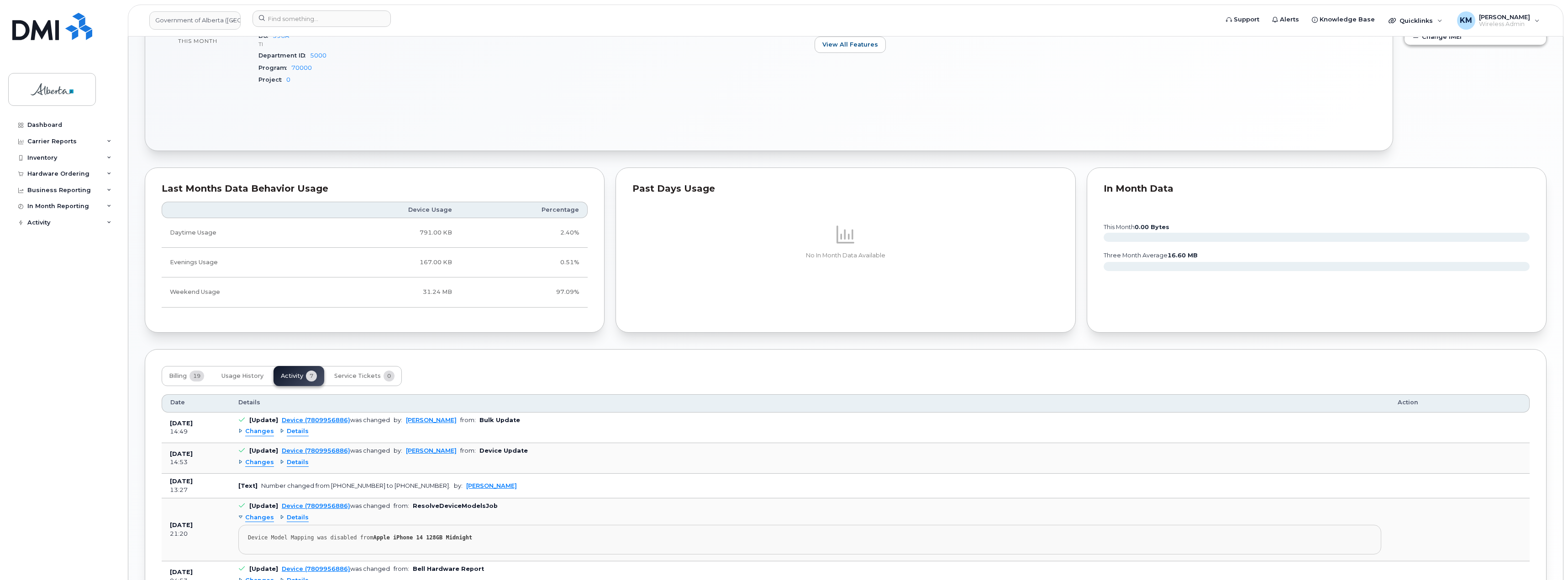
click at [249, 464] on span "Changes" at bounding box center [260, 463] width 29 height 9
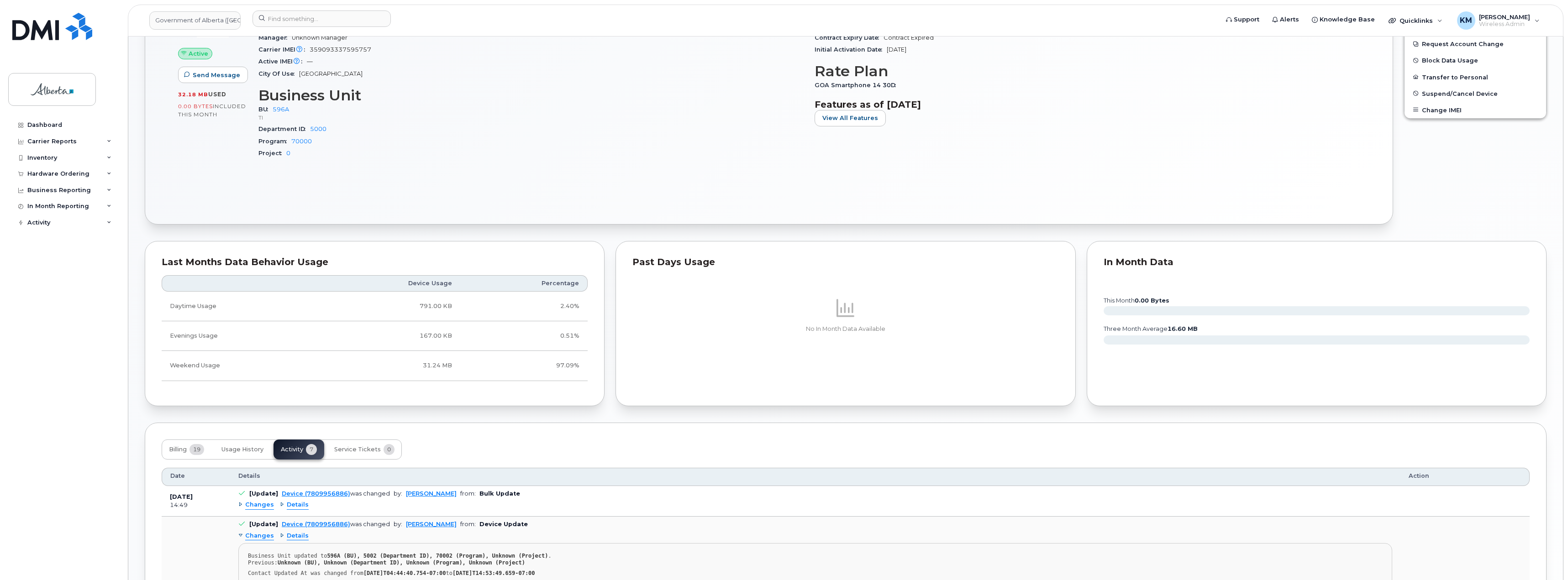
scroll to position [419, 0]
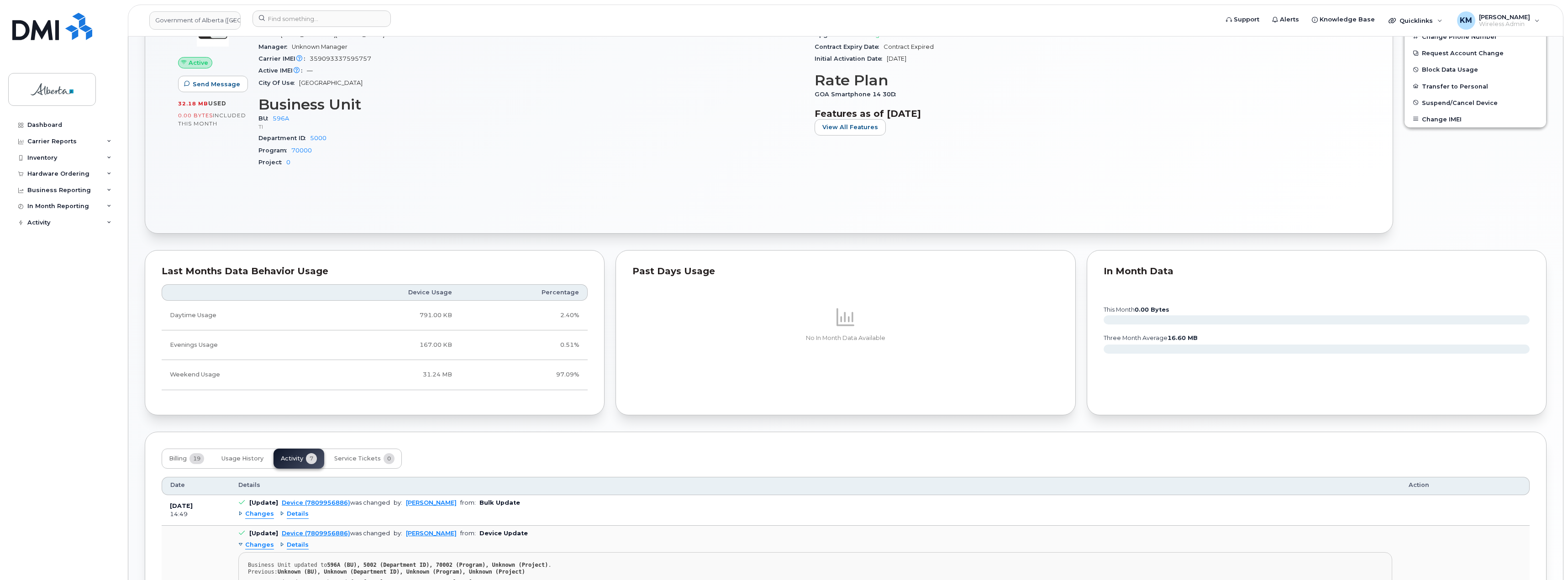
click at [255, 516] on span "Changes" at bounding box center [260, 515] width 29 height 9
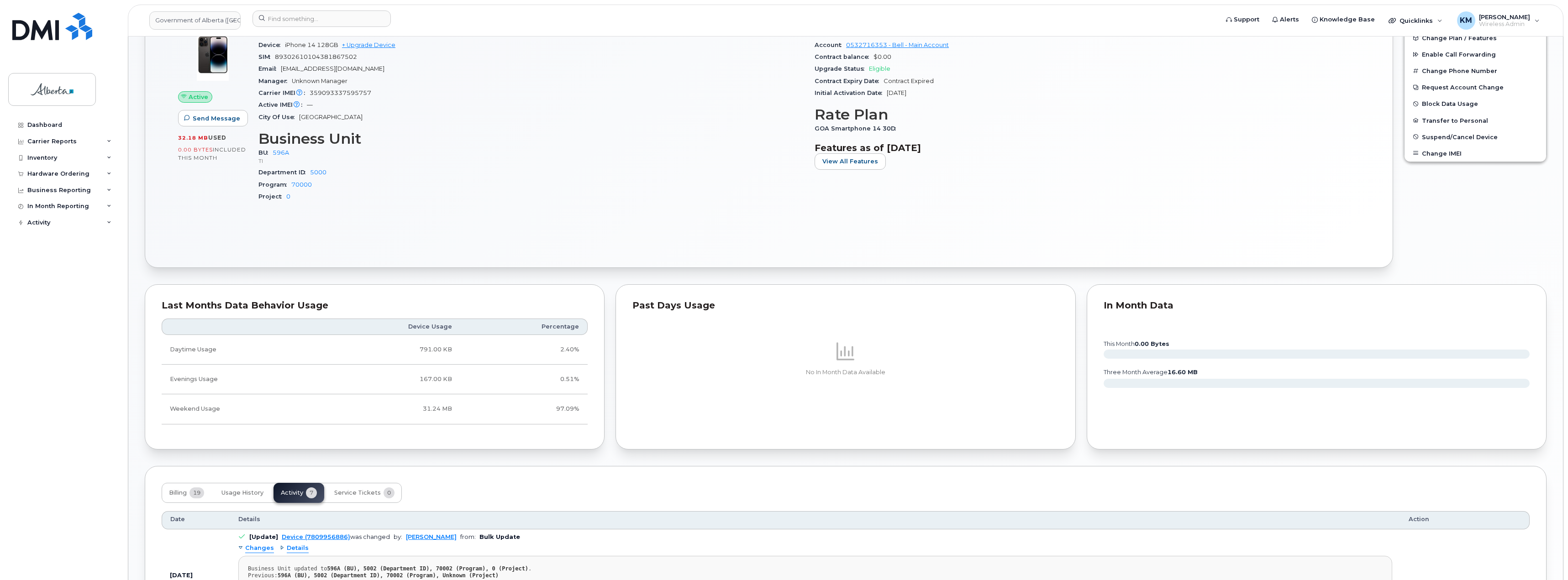
scroll to position [457, 0]
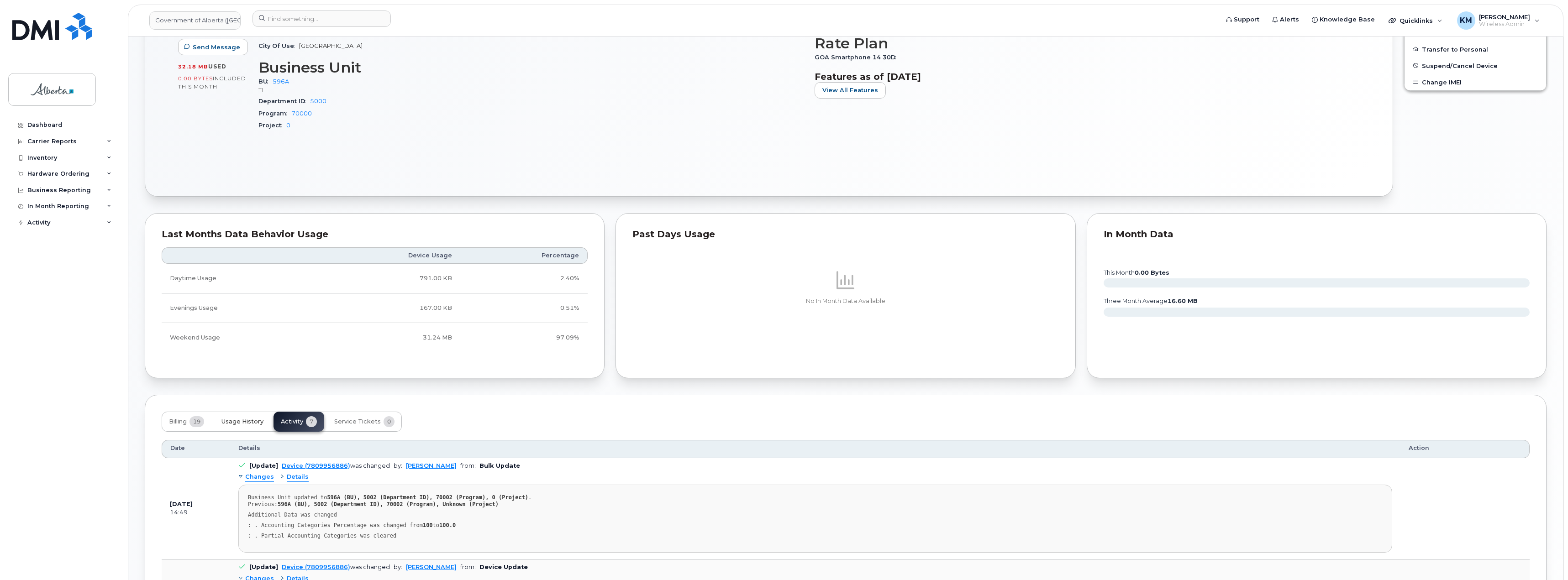
click at [235, 419] on span "Usage History" at bounding box center [242, 422] width 42 height 7
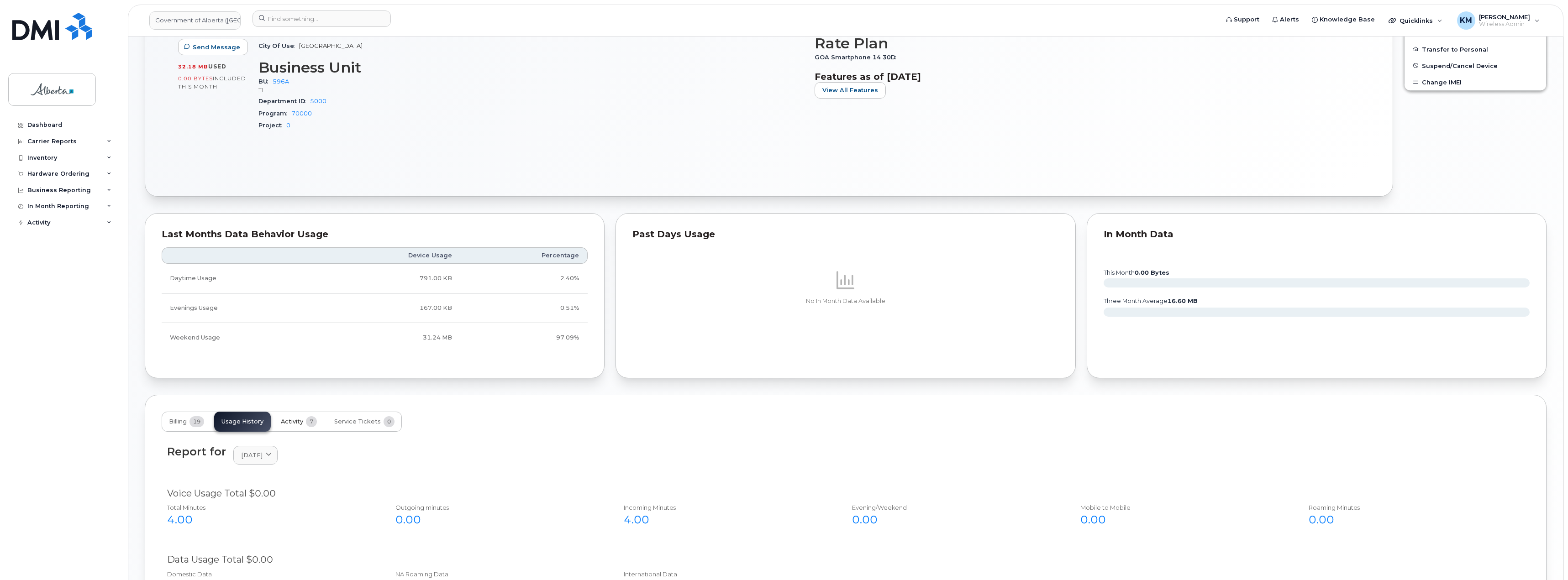
click at [293, 422] on span "Activity" at bounding box center [291, 422] width 23 height 7
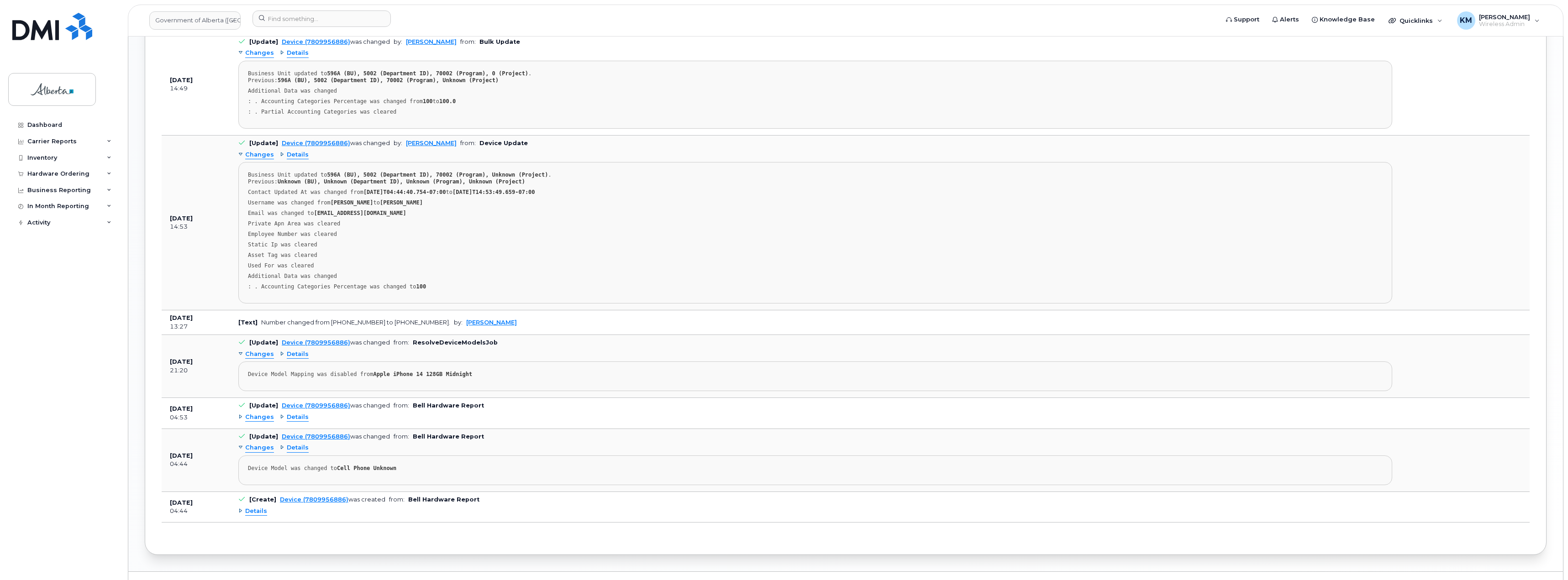
scroll to position [901, 0]
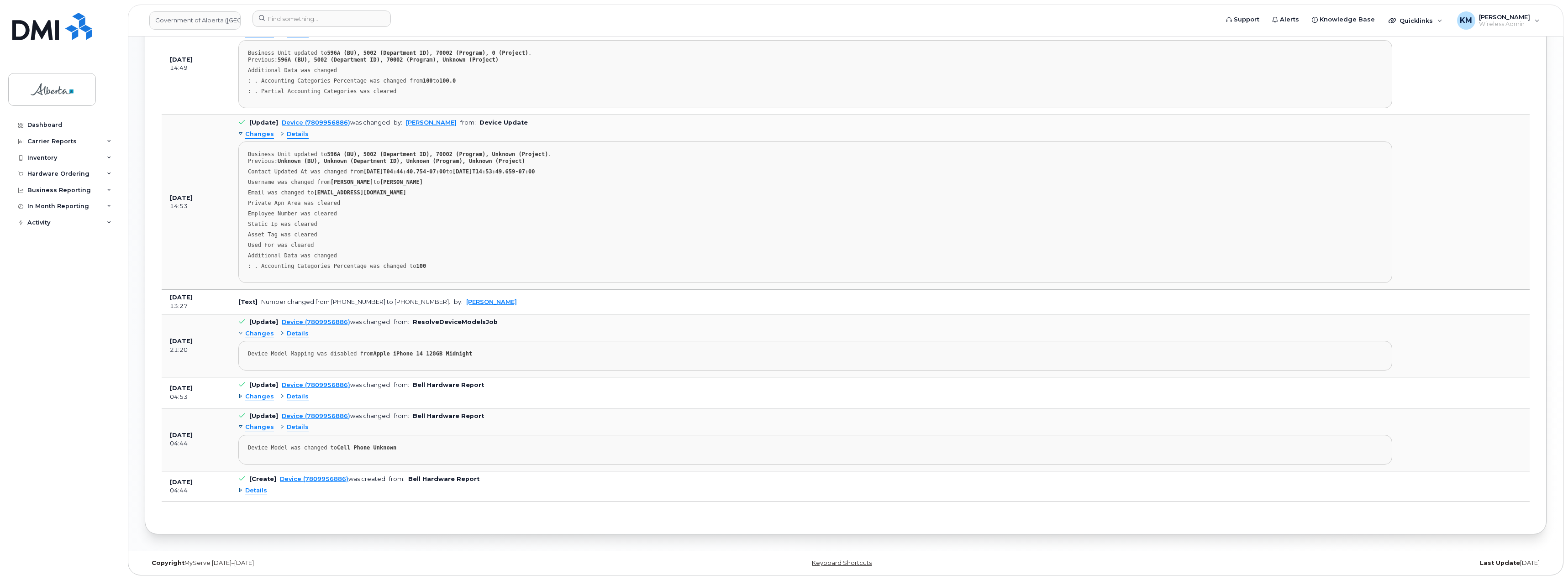
click at [252, 399] on span "Changes" at bounding box center [260, 398] width 29 height 9
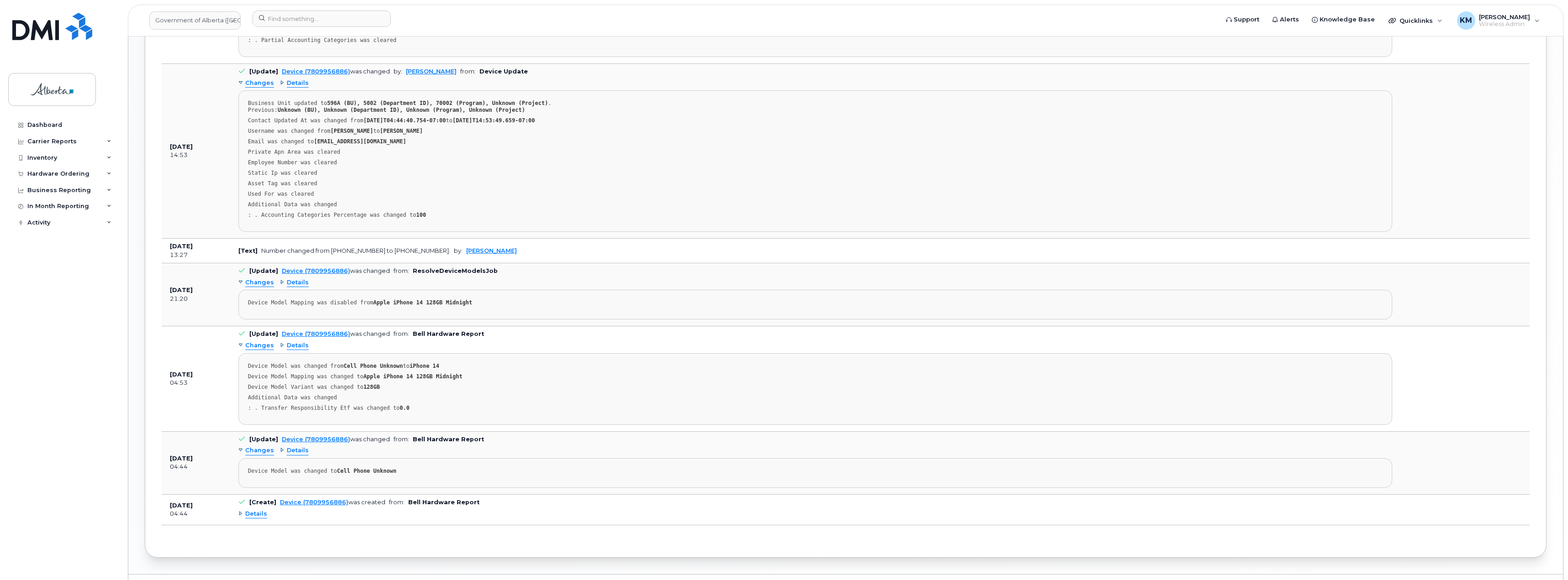
scroll to position [976, 0]
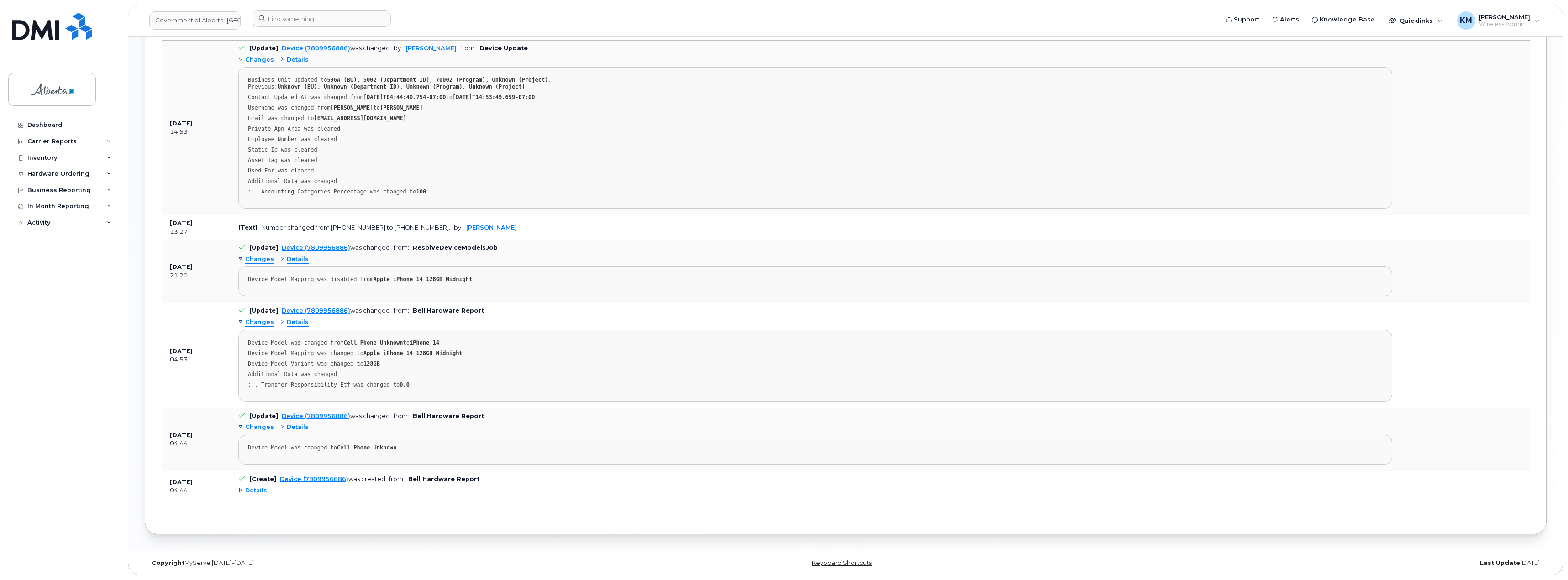
click at [250, 490] on span "Details" at bounding box center [256, 491] width 22 height 9
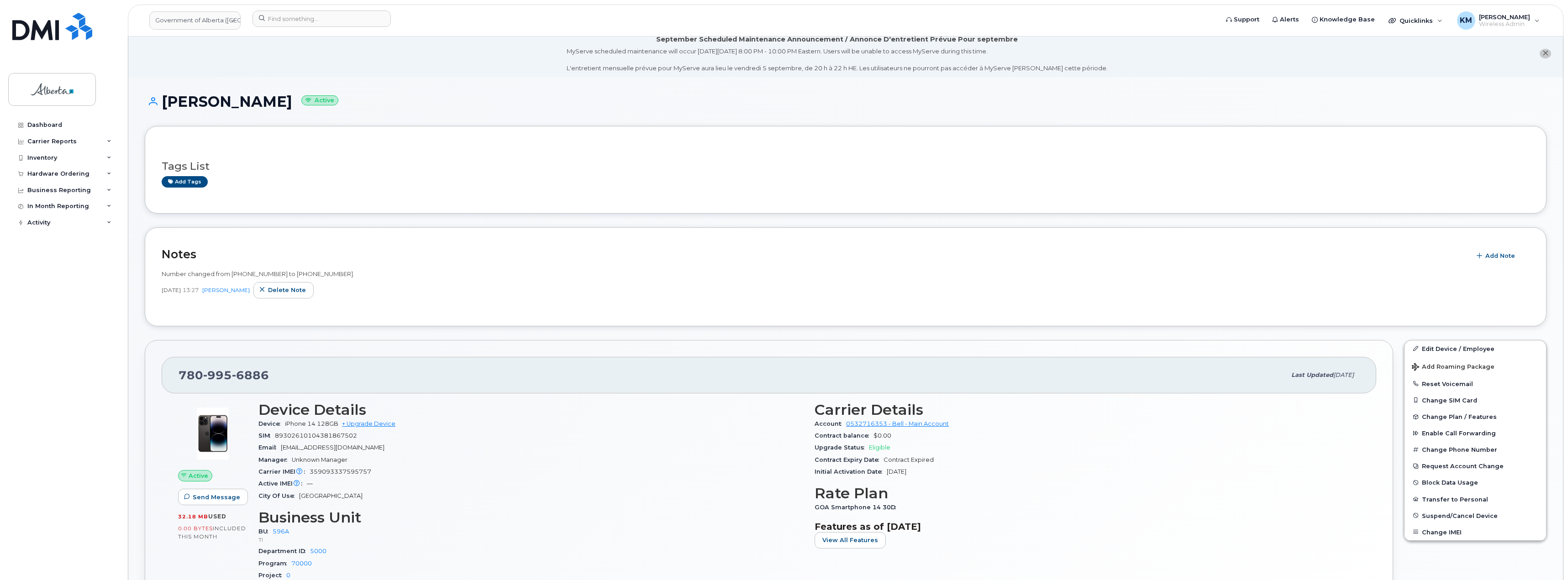
scroll to position [0, 0]
